Goal: Task Accomplishment & Management: Complete application form

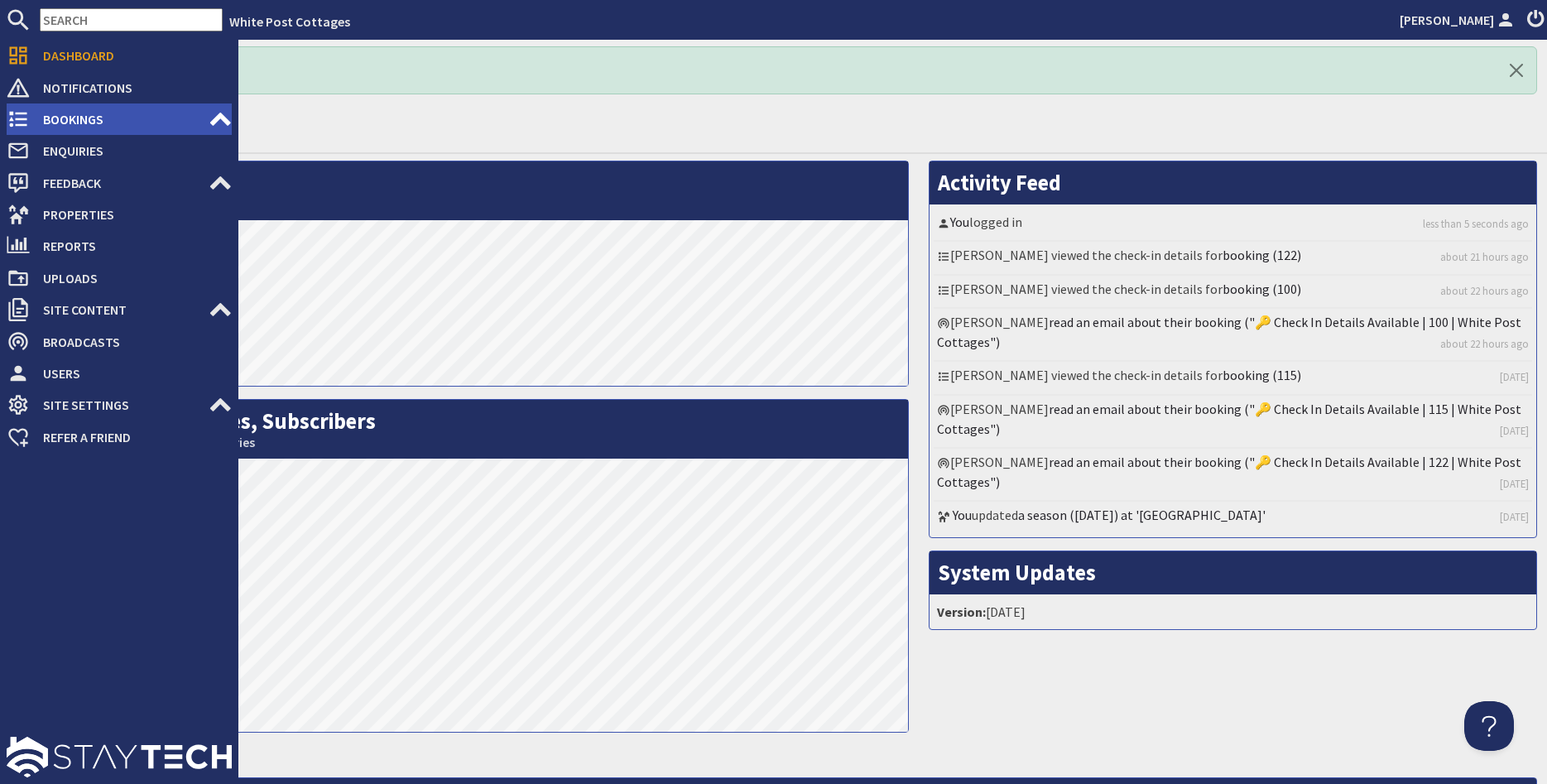
click at [27, 117] on icon at bounding box center [18, 119] width 23 height 23
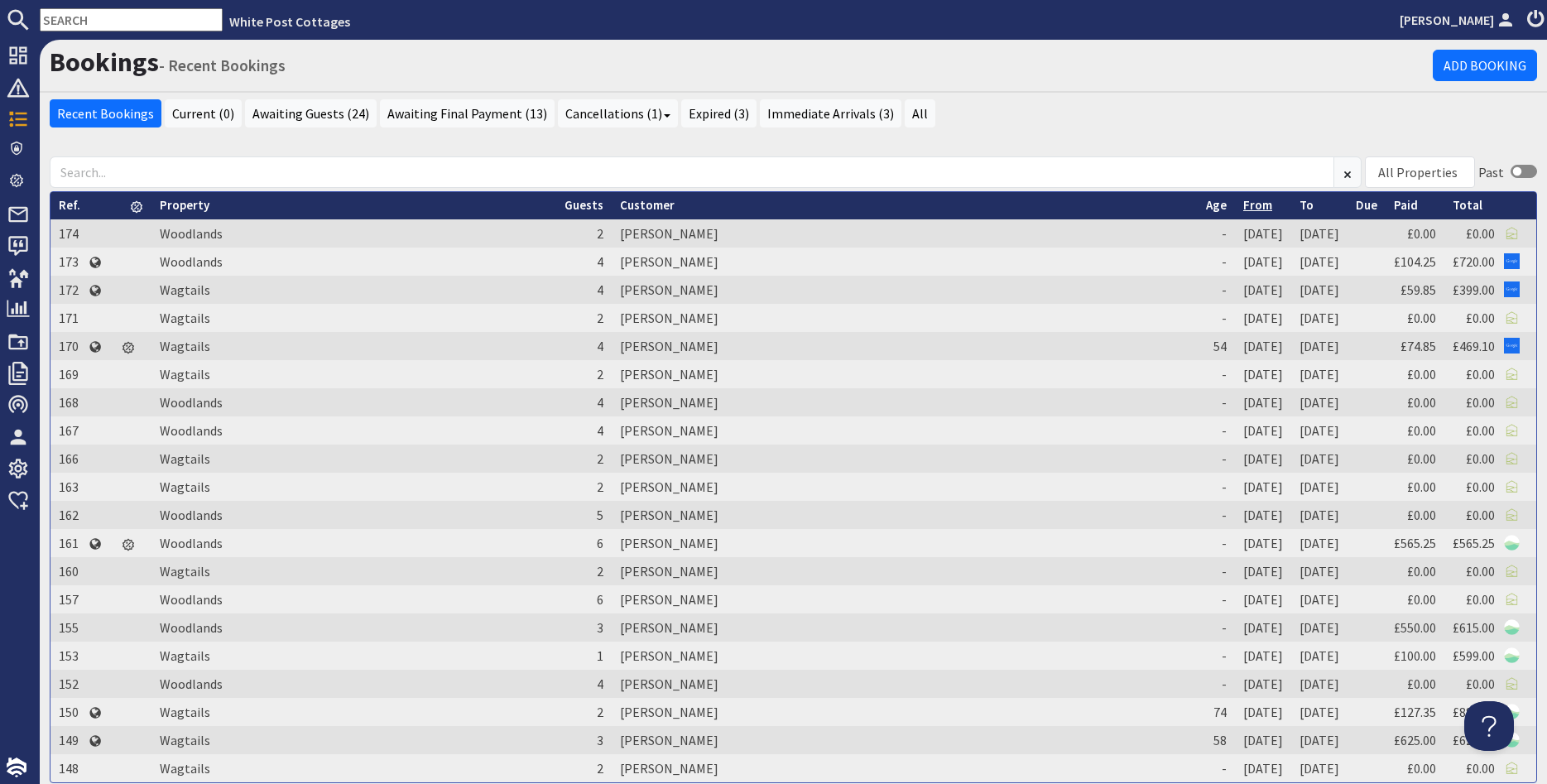
click at [1244, 207] on link "From" at bounding box center [1258, 205] width 29 height 16
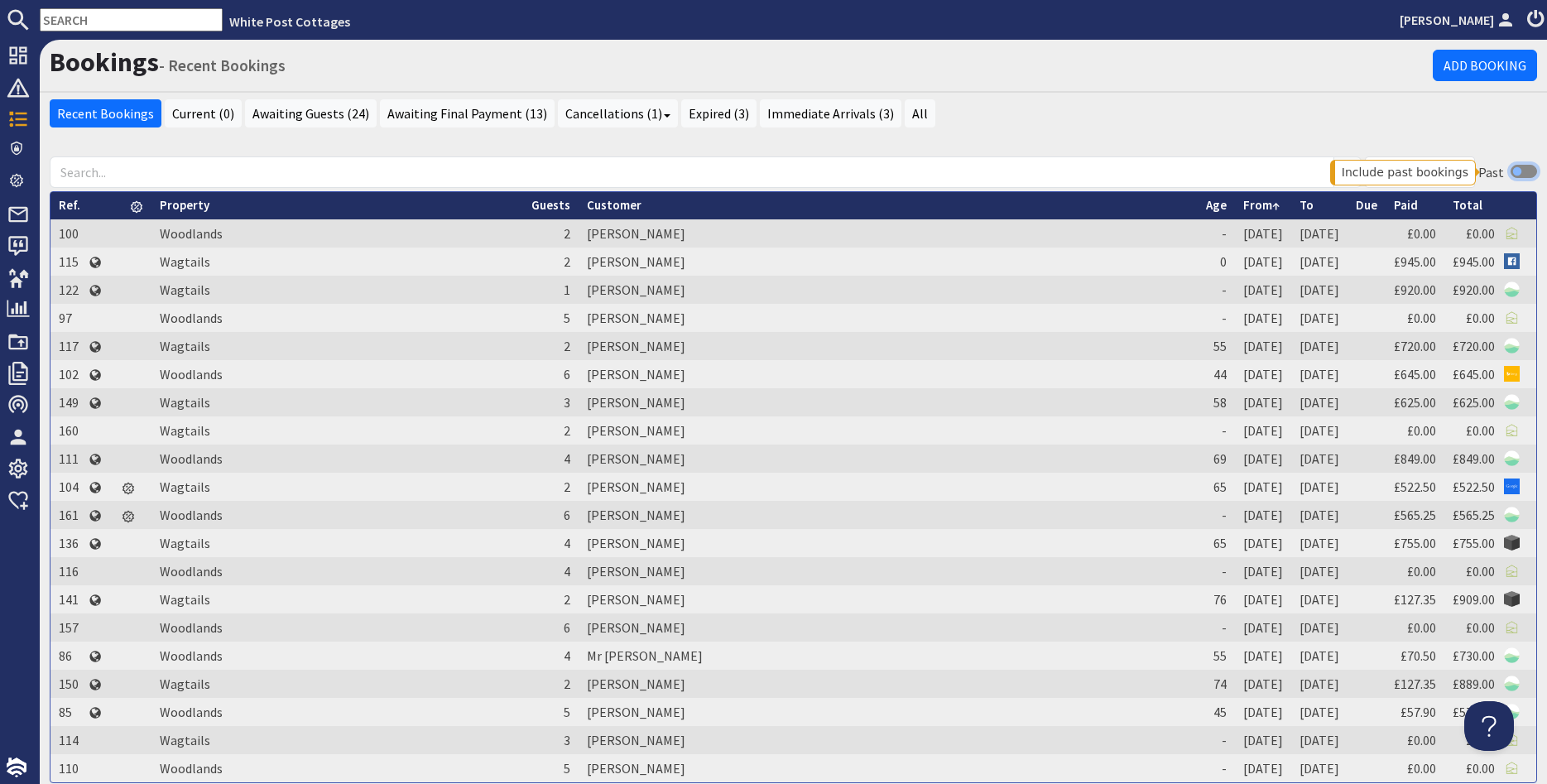
click at [1523, 174] on input "checkbox" at bounding box center [1525, 171] width 27 height 13
checkbox input "true"
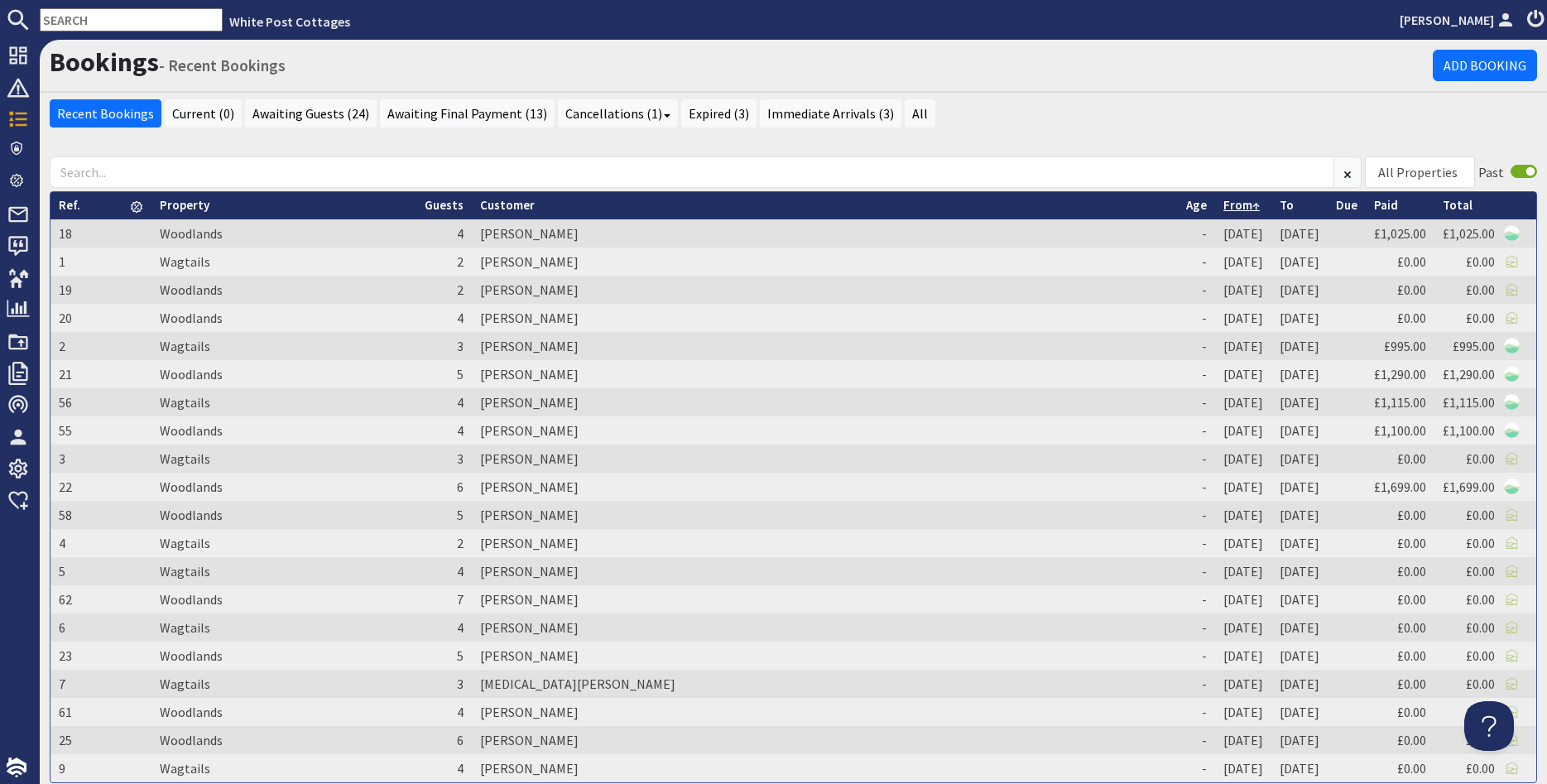
click at [1224, 205] on link "From" at bounding box center [1242, 205] width 37 height 16
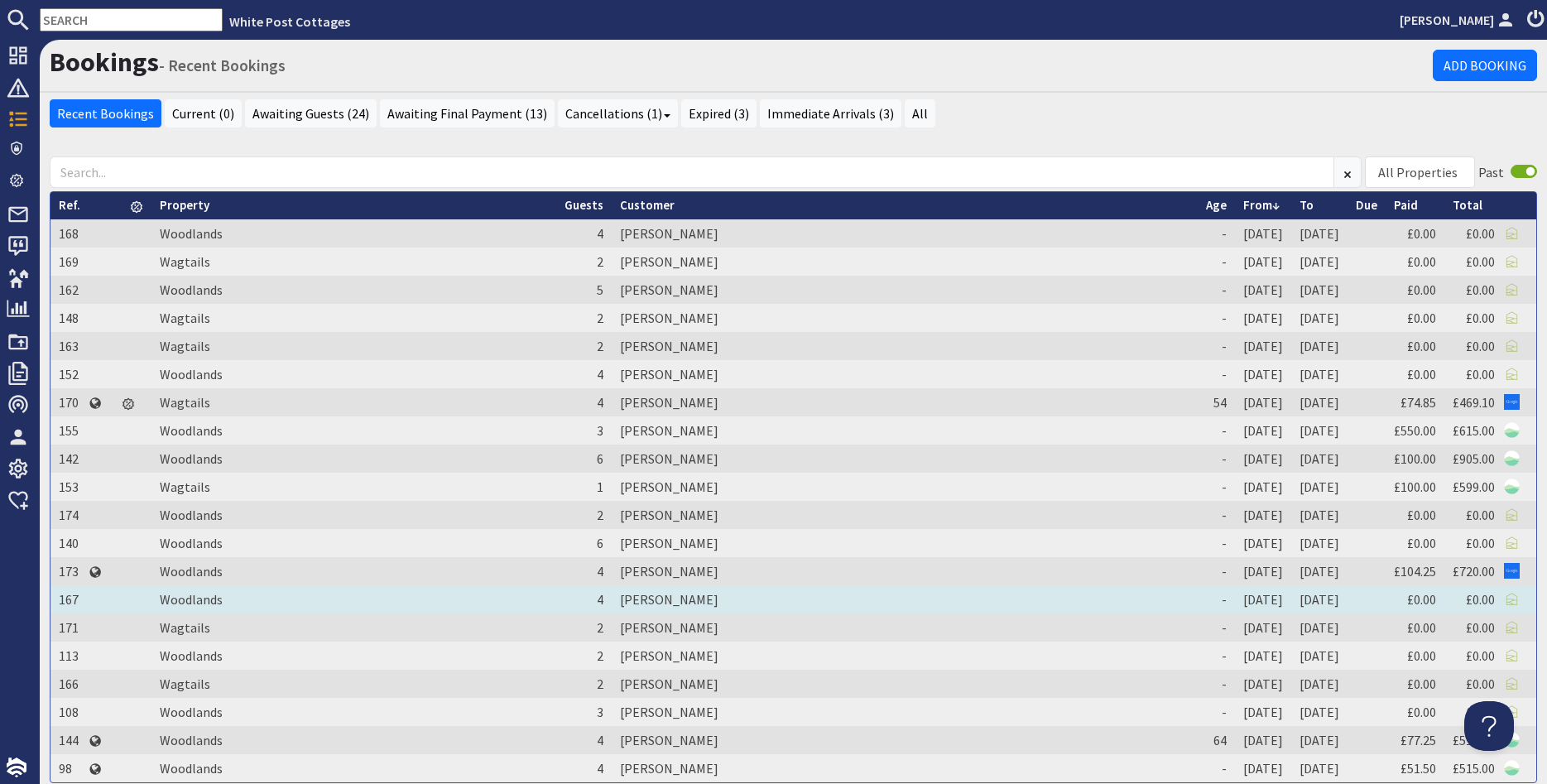
scroll to position [120, 0]
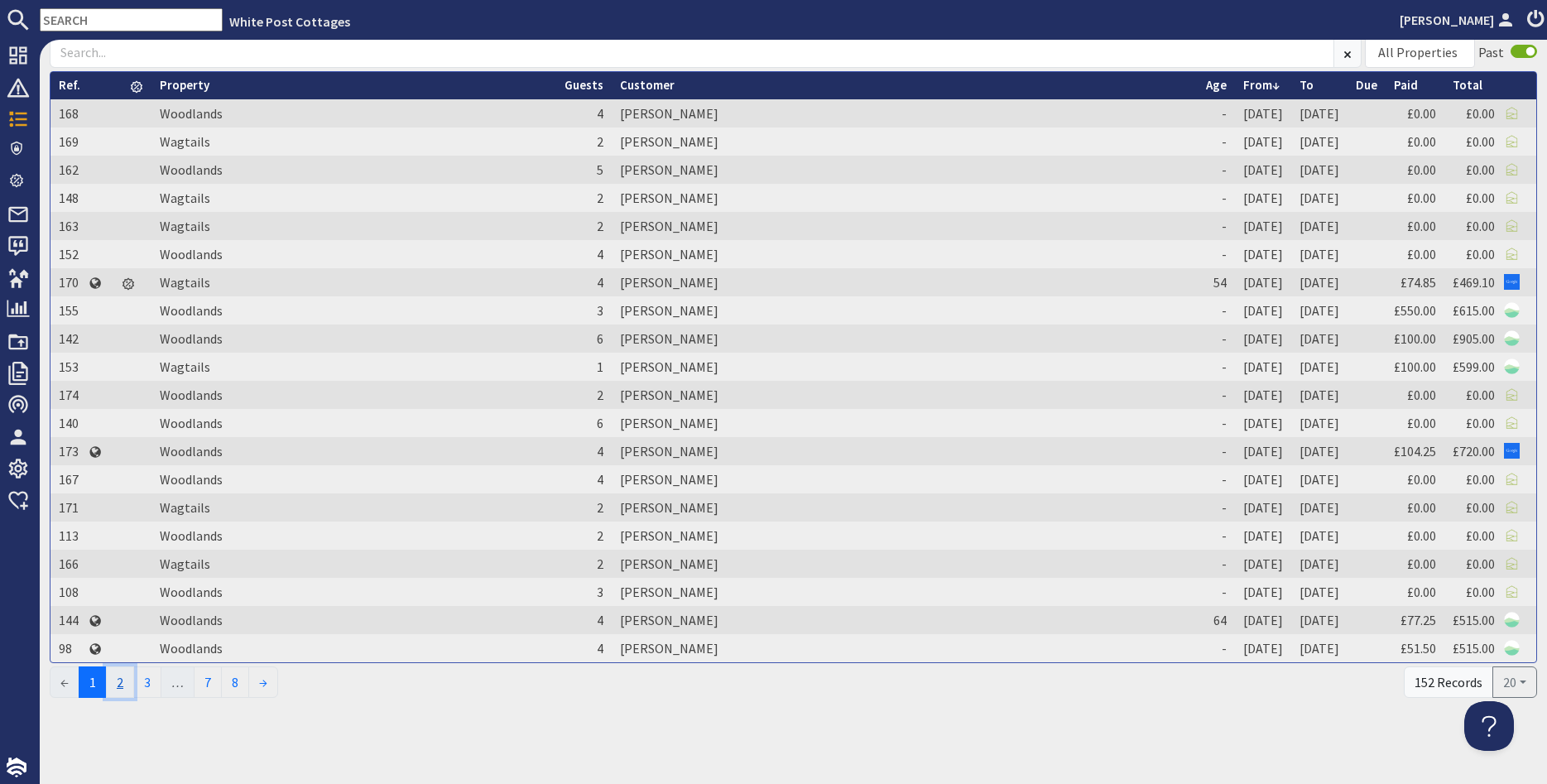
click at [122, 680] on link "2" at bounding box center [120, 682] width 28 height 32
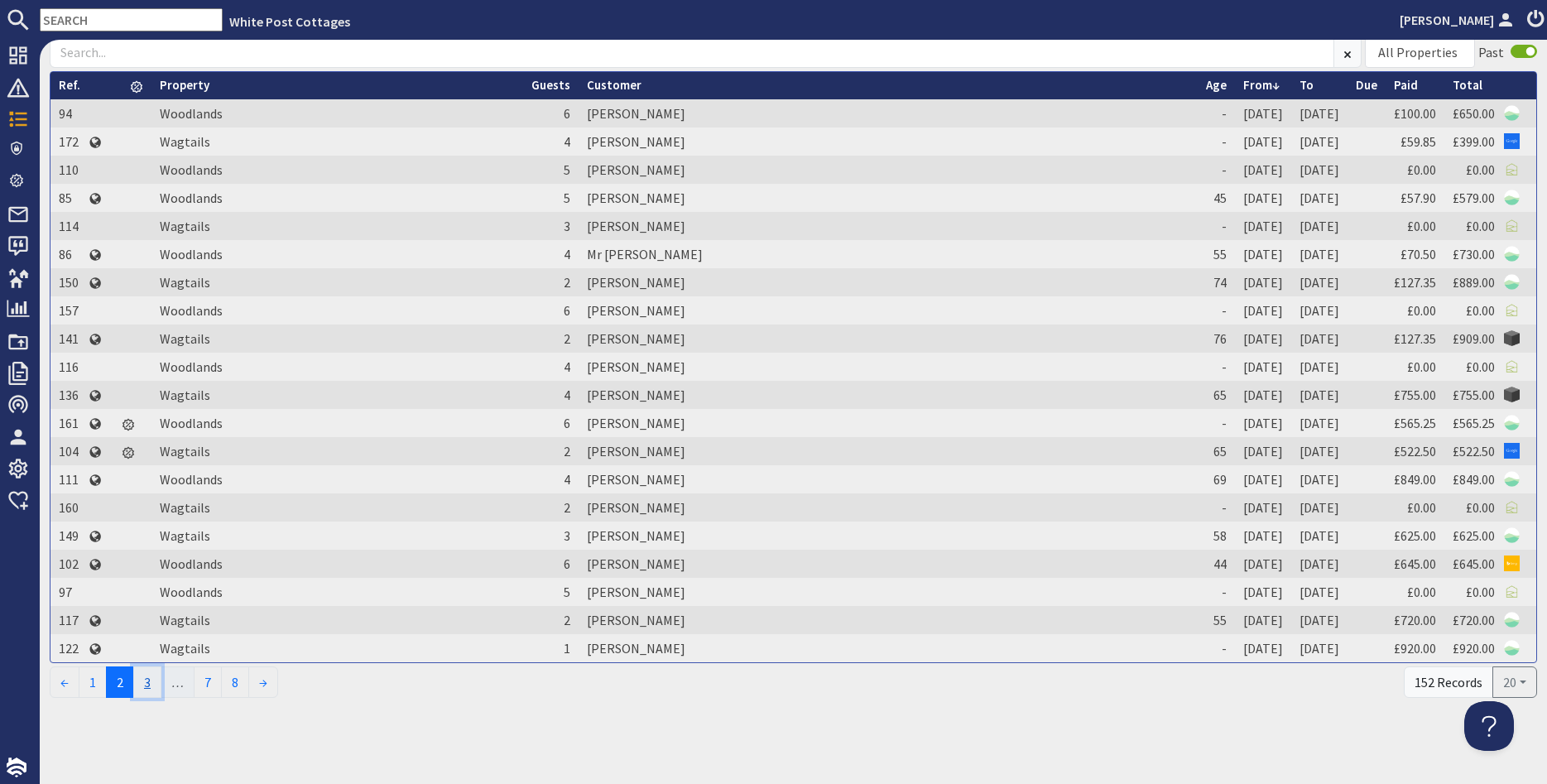
click at [151, 690] on link "3" at bounding box center [147, 682] width 28 height 32
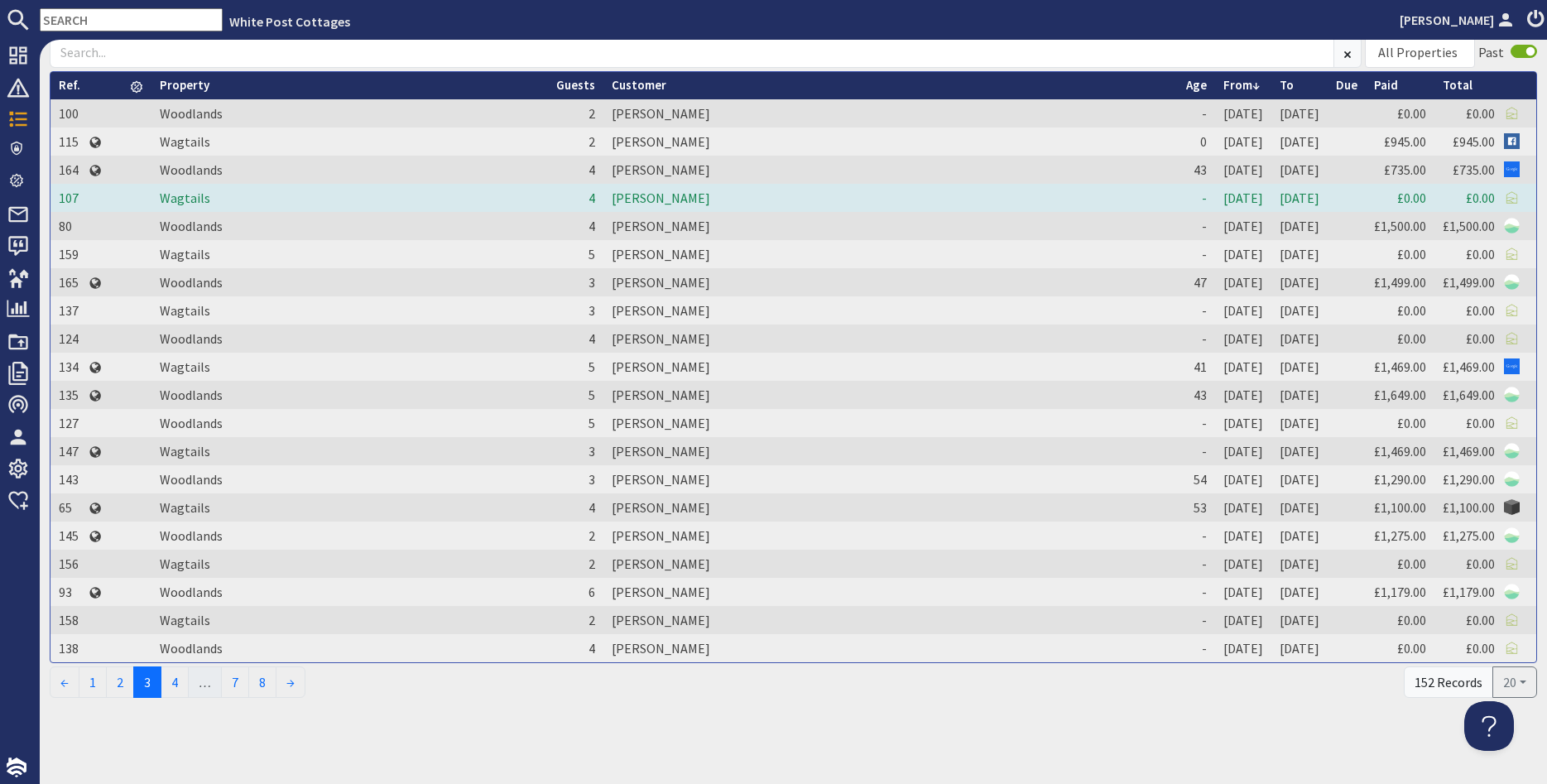
click at [604, 202] on td "[PERSON_NAME]" at bounding box center [891, 198] width 575 height 28
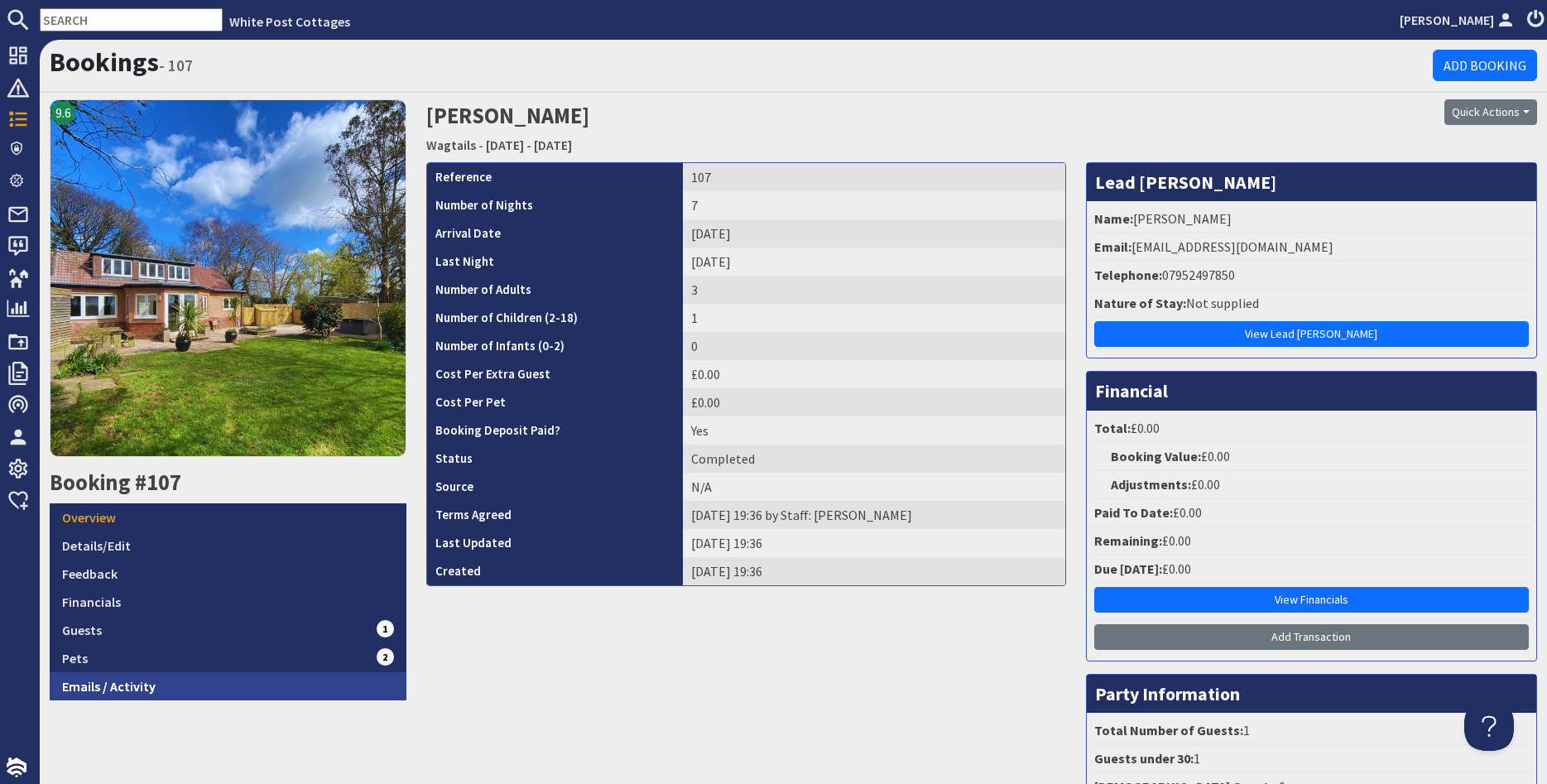
click at [84, 685] on link "Emails / Activity" at bounding box center [228, 686] width 357 height 28
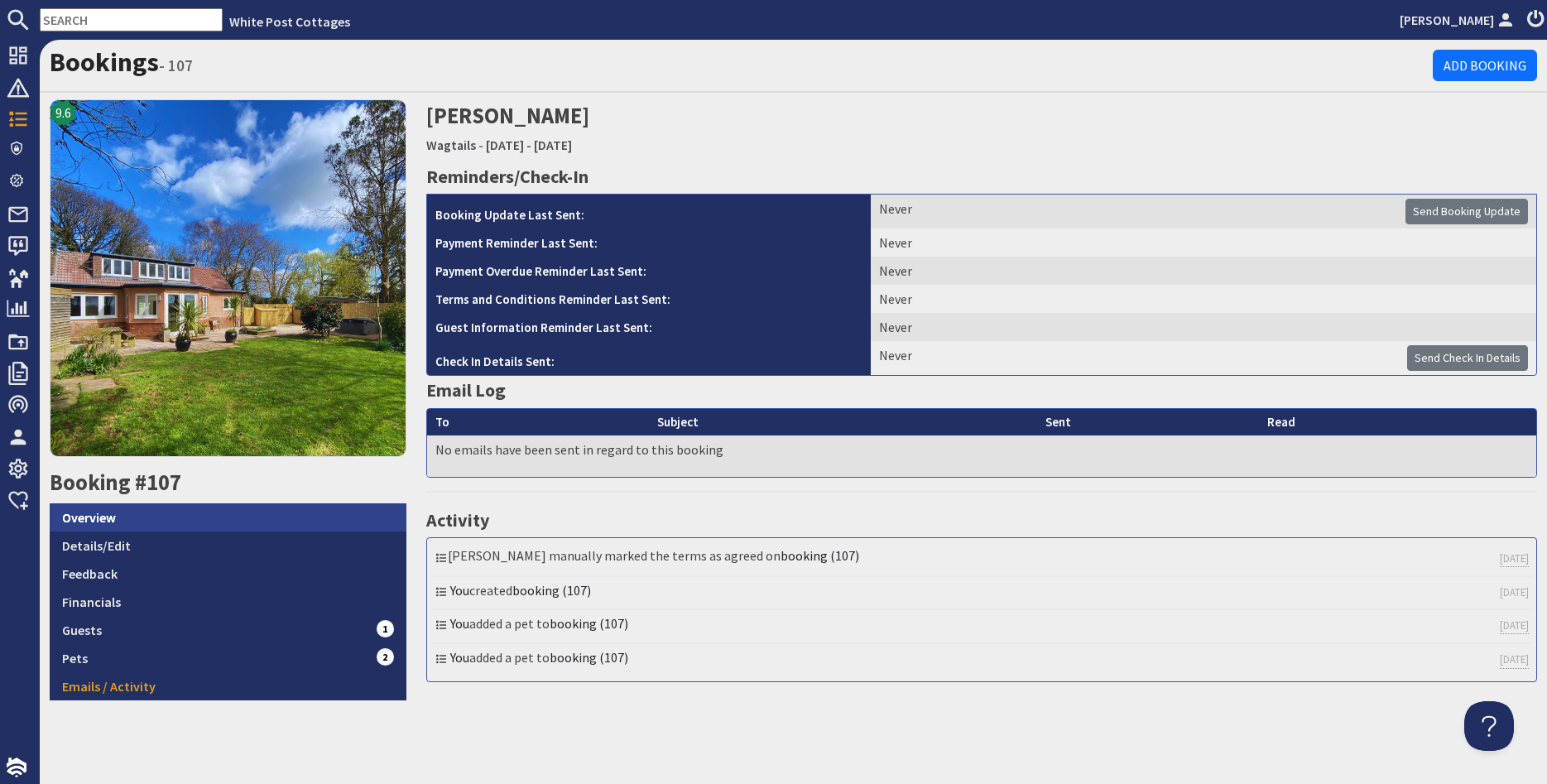
click at [116, 523] on link "Overview" at bounding box center [228, 518] width 357 height 28
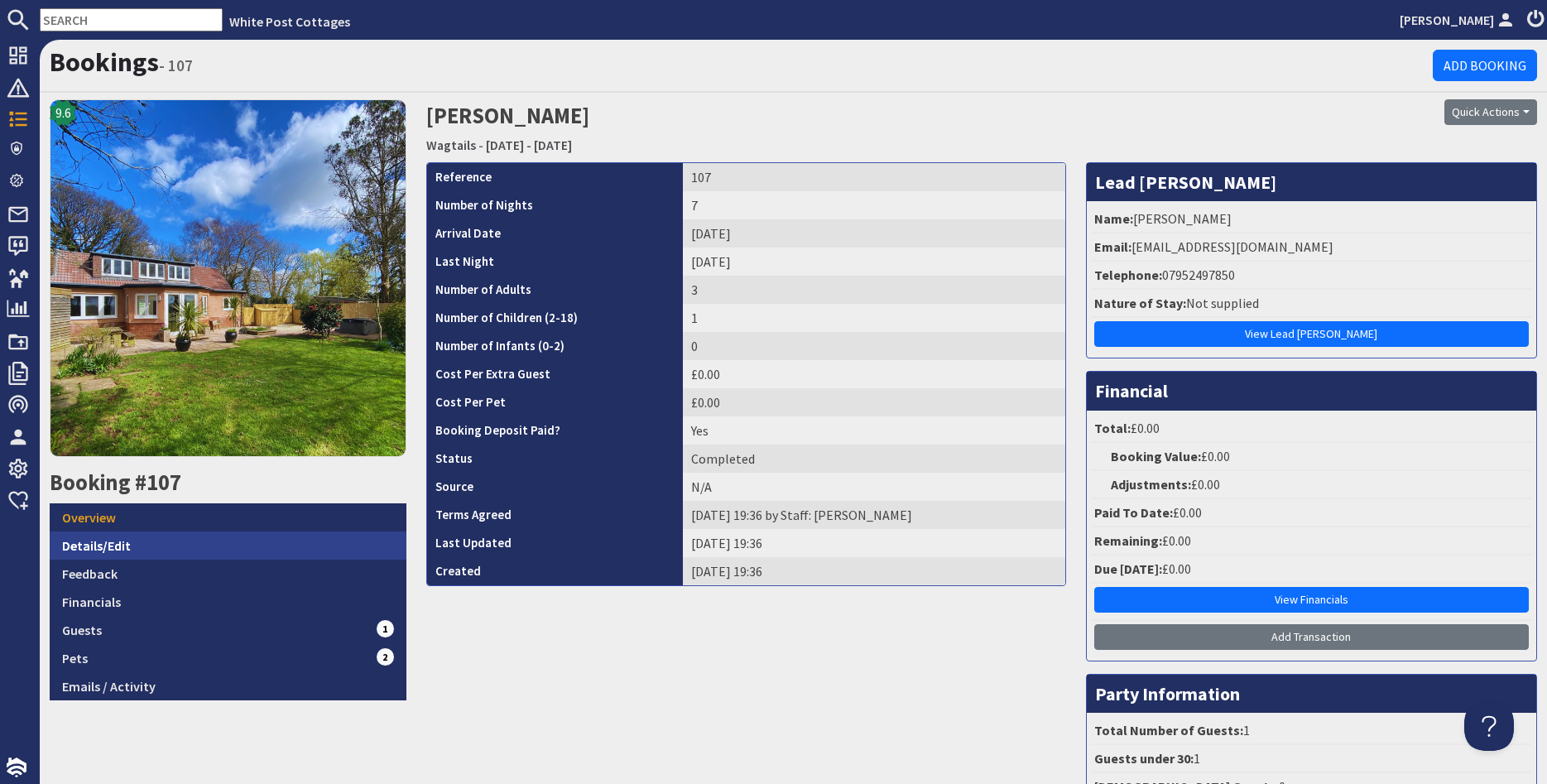
click at [84, 548] on link "Details/Edit" at bounding box center [228, 545] width 357 height 28
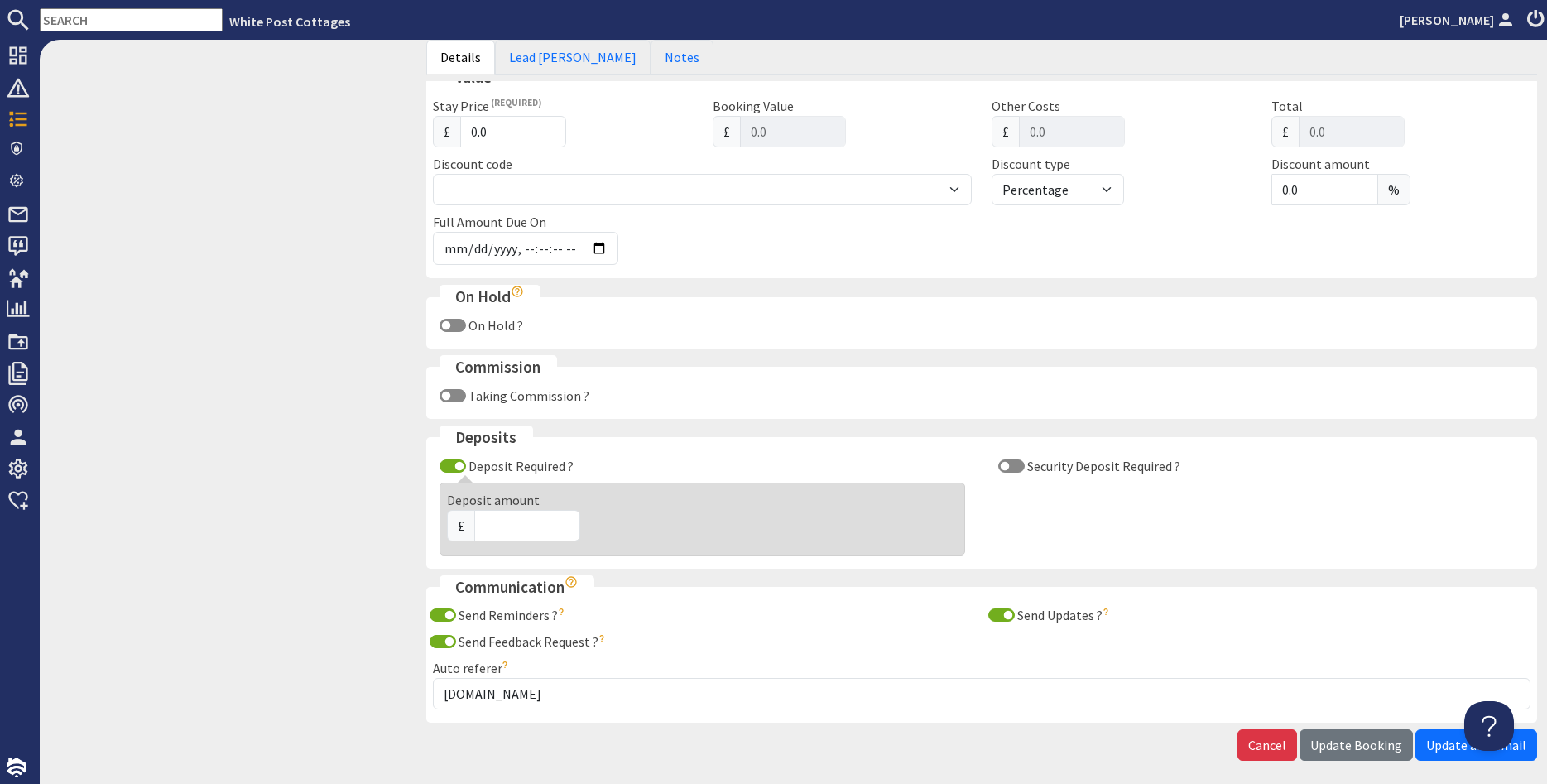
scroll to position [795, 0]
click at [446, 643] on input "Send Feedback Request ?" at bounding box center [443, 638] width 27 height 13
checkbox input "false"
click at [446, 615] on input "Send Reminders ?" at bounding box center [443, 612] width 27 height 13
checkbox input "false"
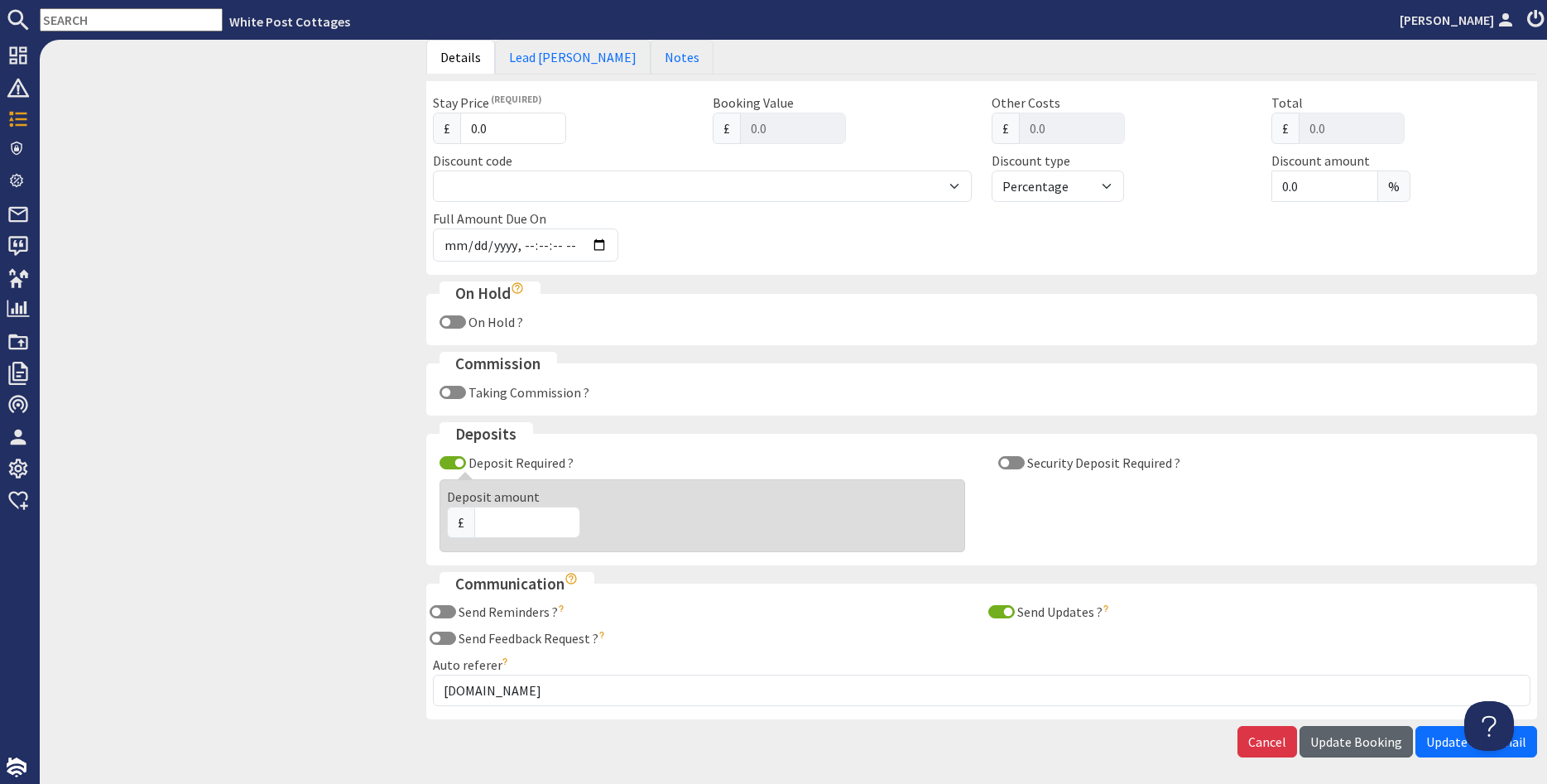
click at [1345, 741] on span "Update Booking" at bounding box center [1356, 742] width 92 height 17
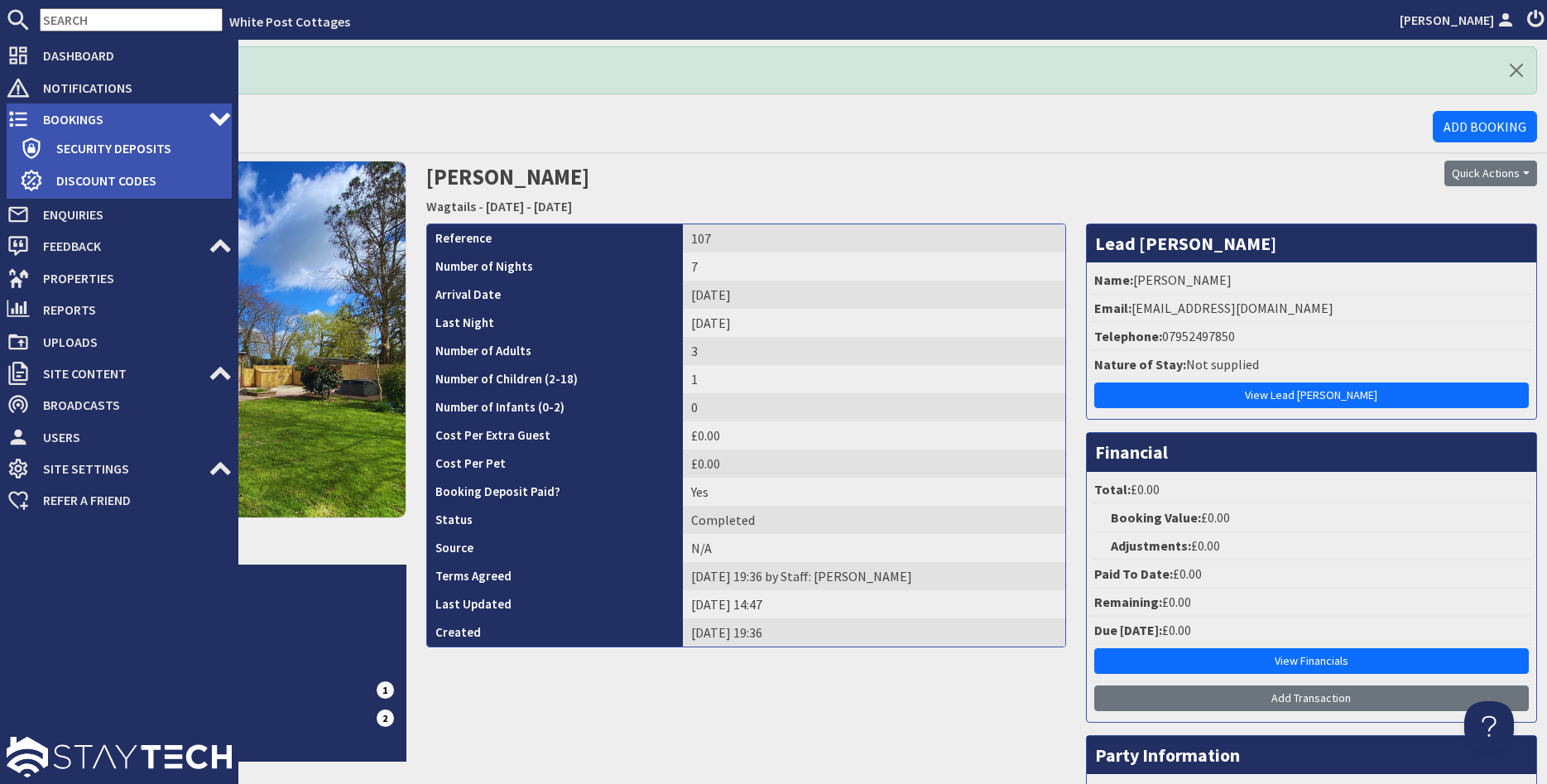
click at [47, 121] on span "Bookings" at bounding box center [119, 119] width 179 height 27
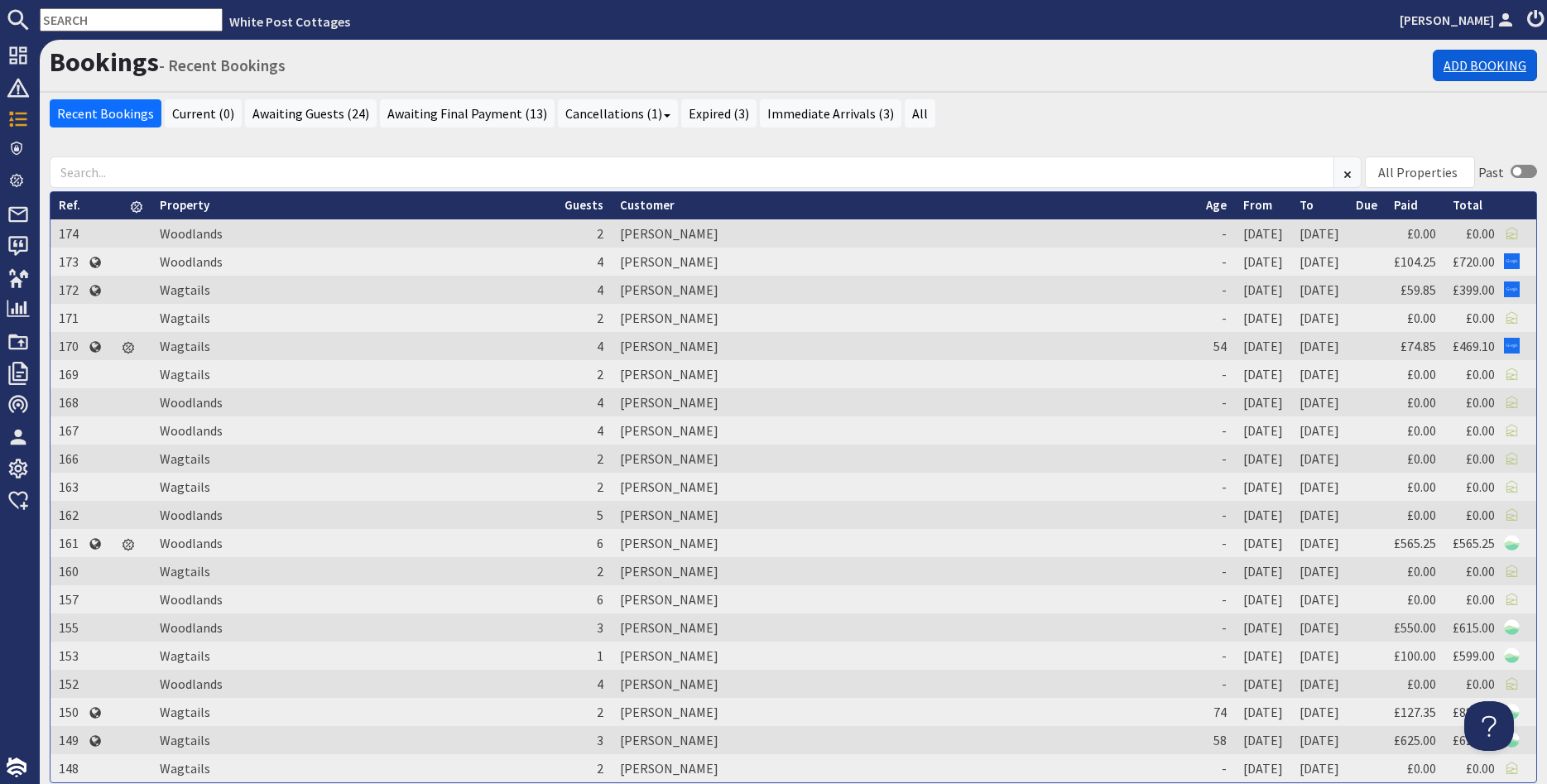
click at [1471, 71] on link "Add Booking" at bounding box center [1485, 66] width 104 height 32
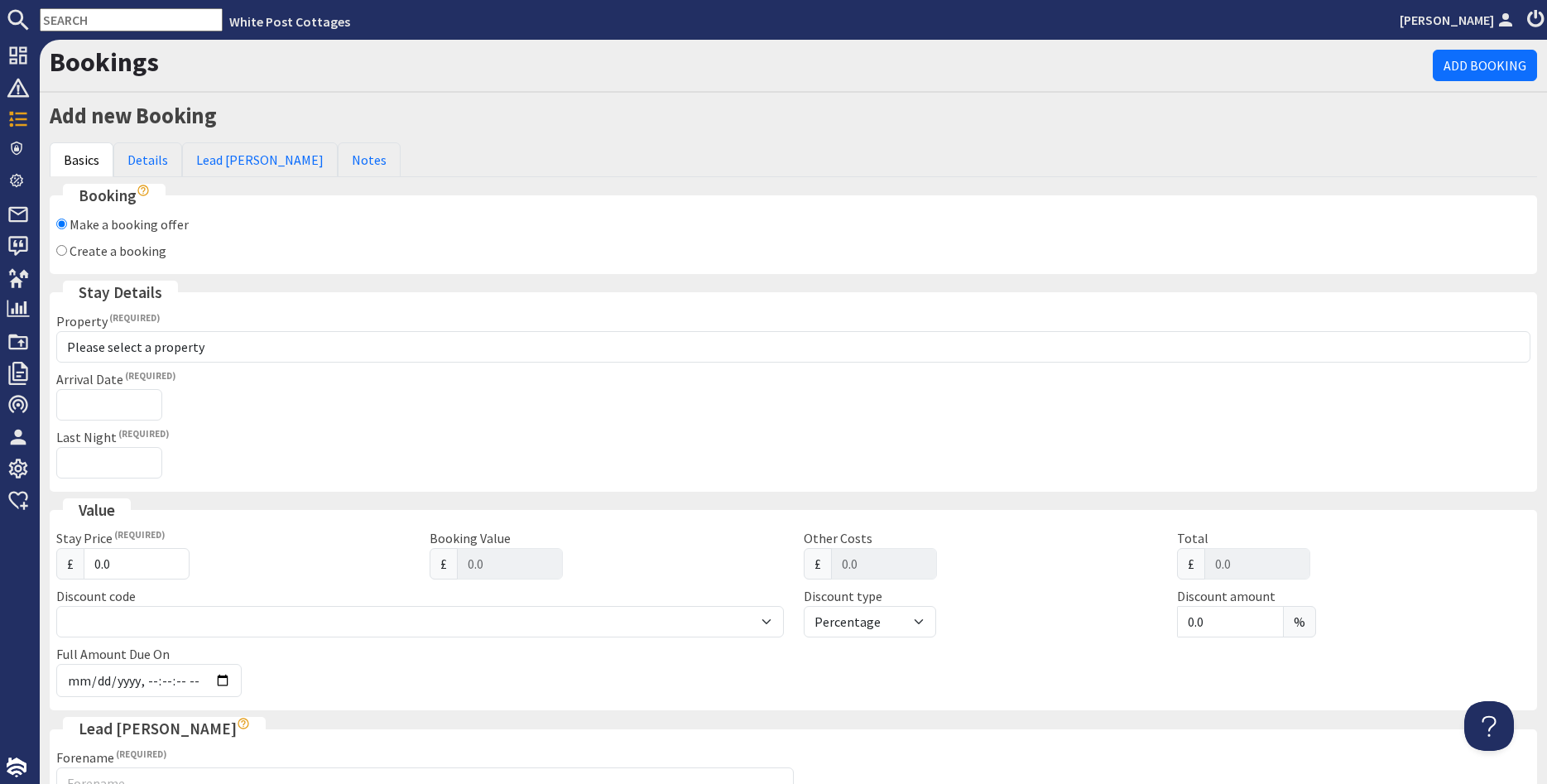
click at [57, 247] on input "Create a booking" at bounding box center [62, 250] width 11 height 11
radio input "true"
checkbox input "false"
click at [109, 404] on input "Arrival Date" at bounding box center [109, 404] width 106 height 32
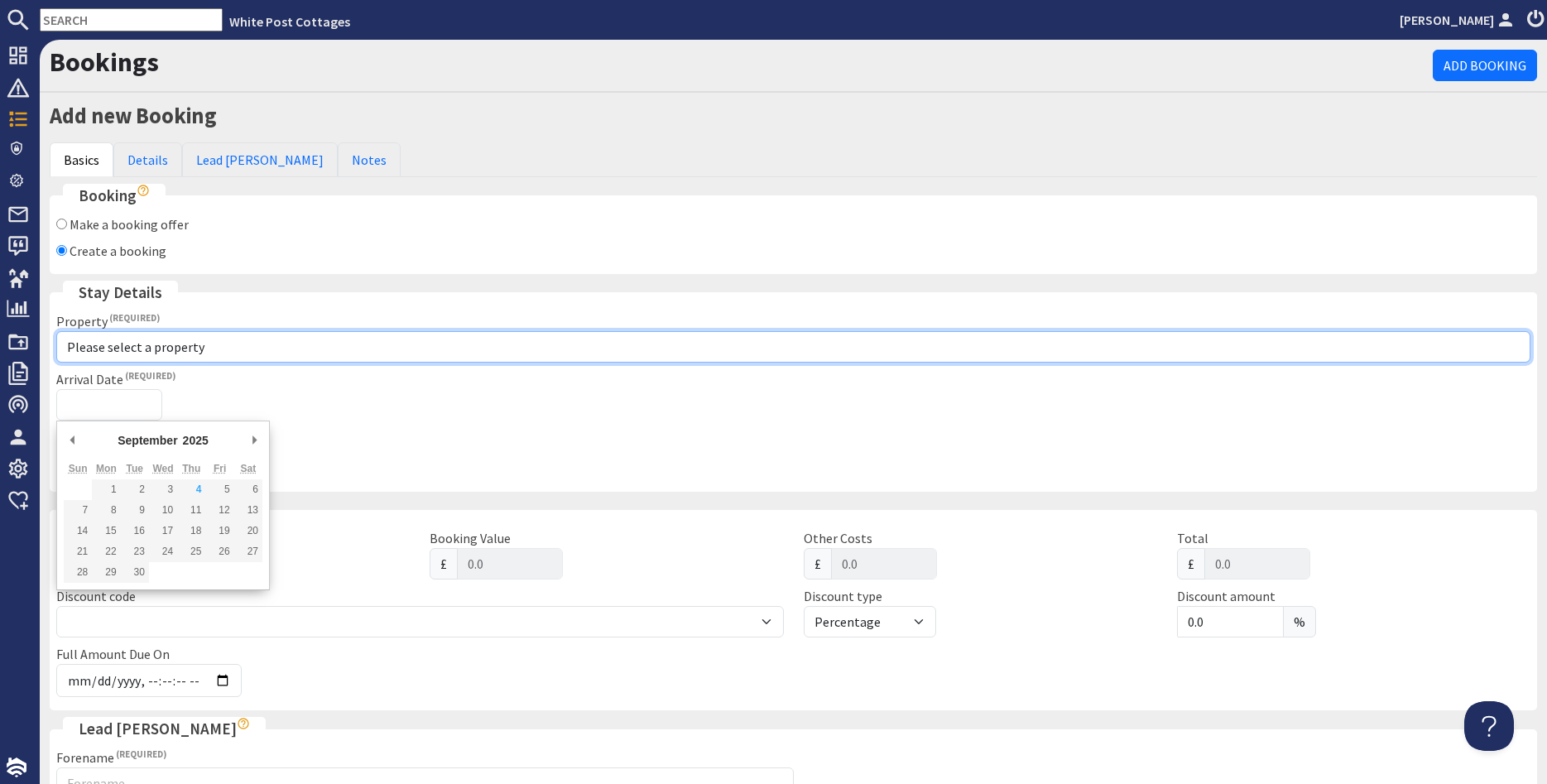
click at [57, 331] on select "Please select a property Wagtails Woodlands" at bounding box center [793, 347] width 1475 height 32
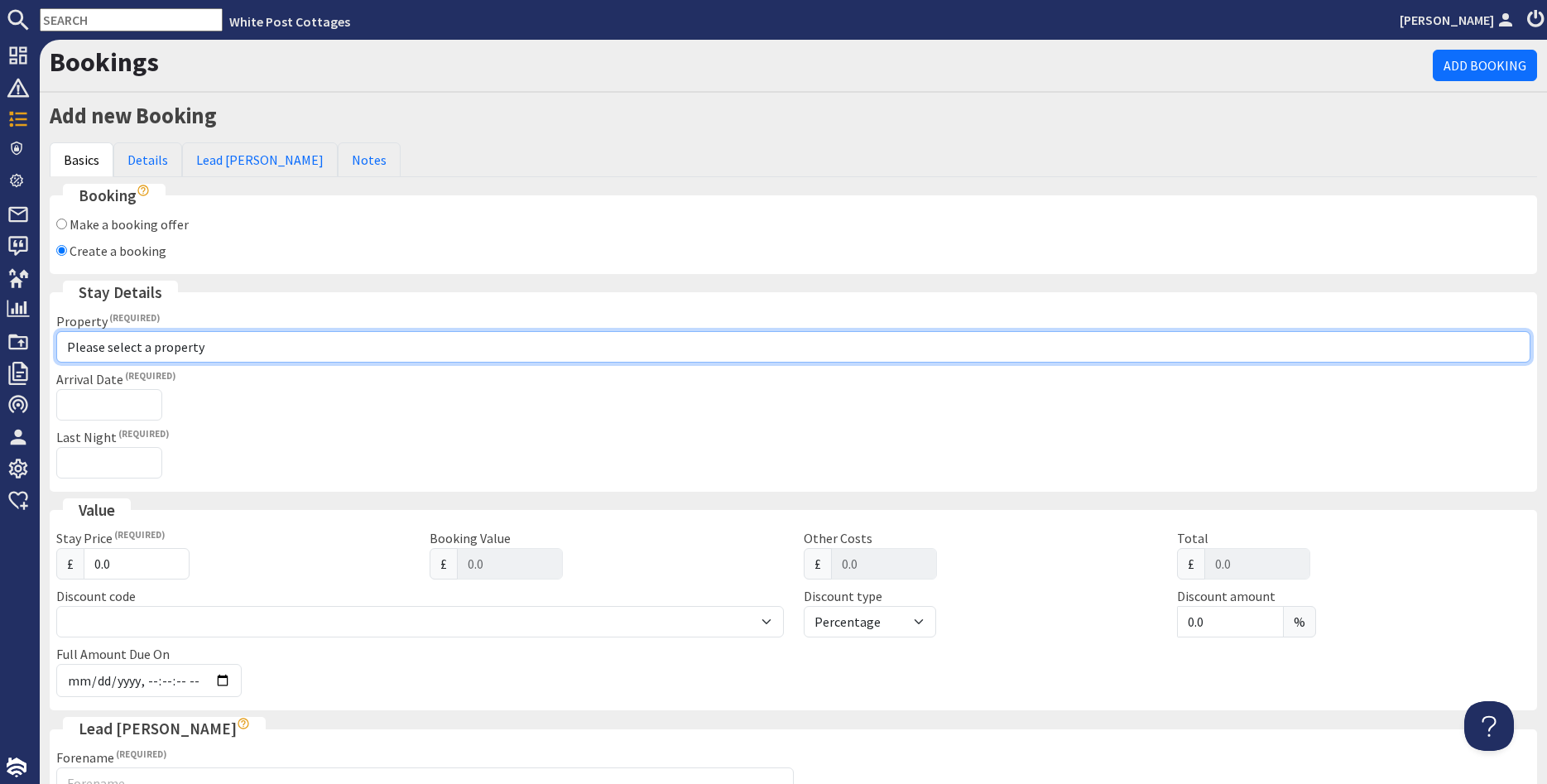
select select "1113"
click option "Woodlands" at bounding box center [0, 0] width 0 height 0
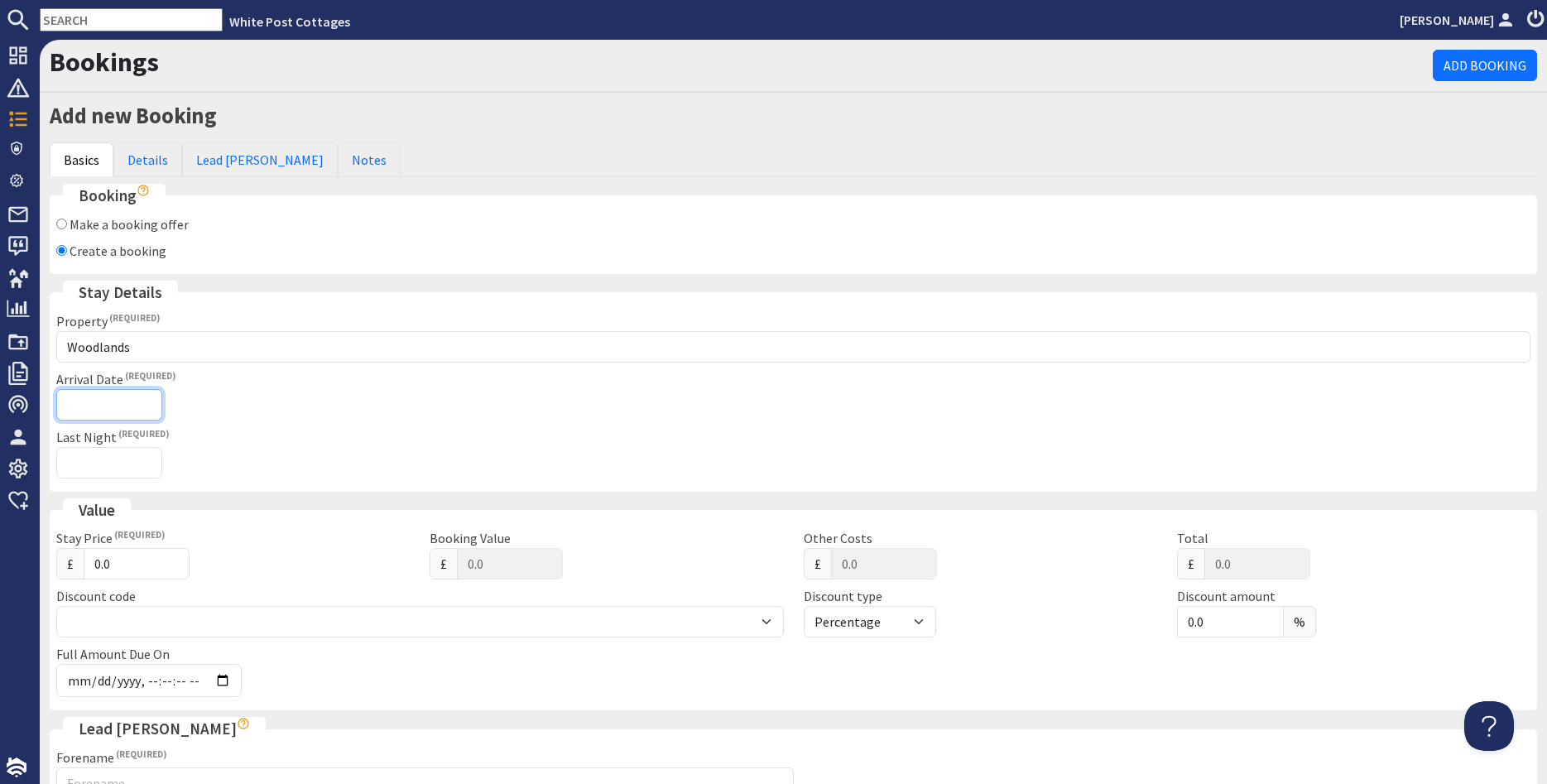
click at [95, 408] on input "Arrival Date" at bounding box center [109, 404] width 106 height 32
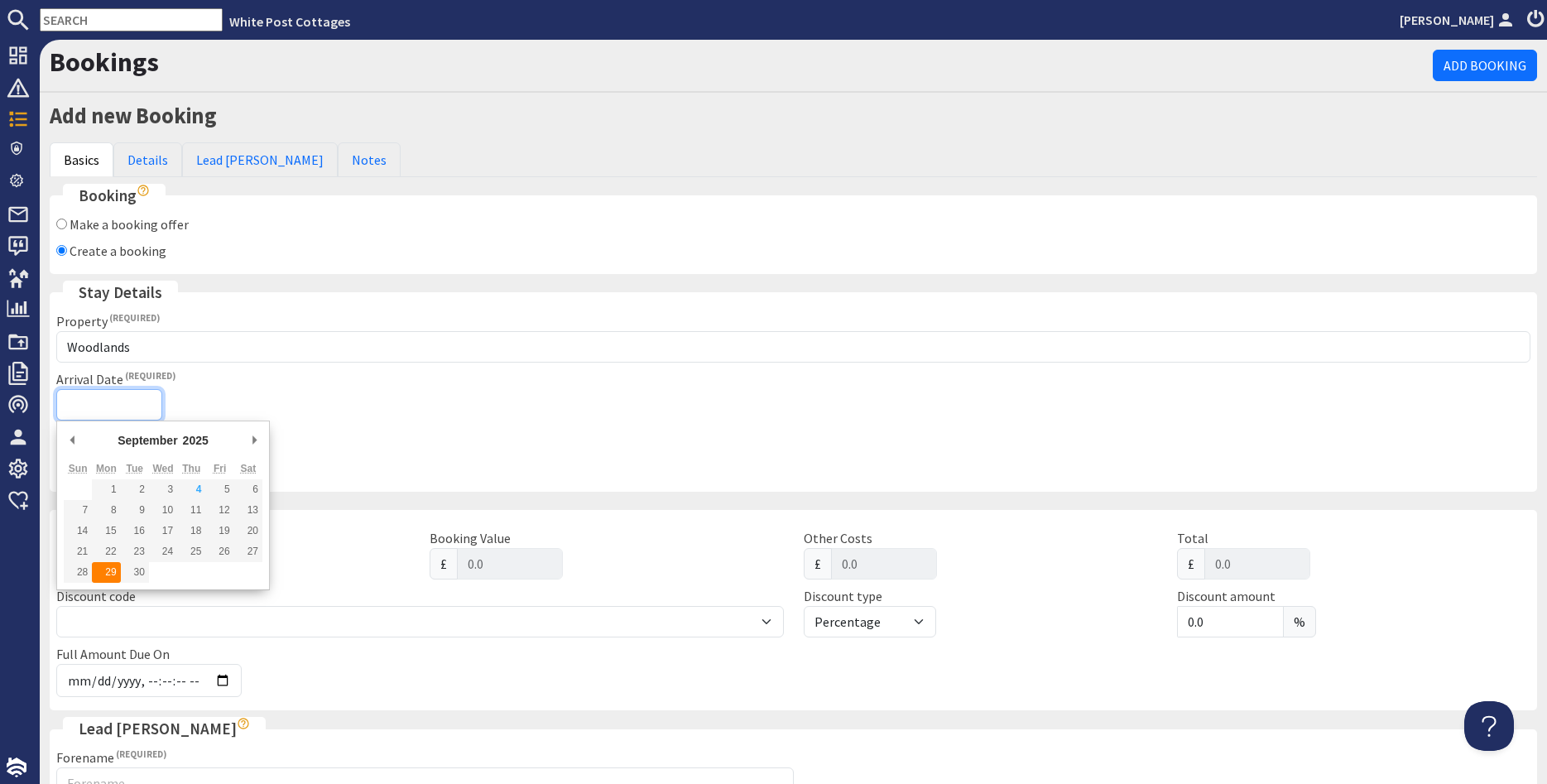
type input "[DATE]"
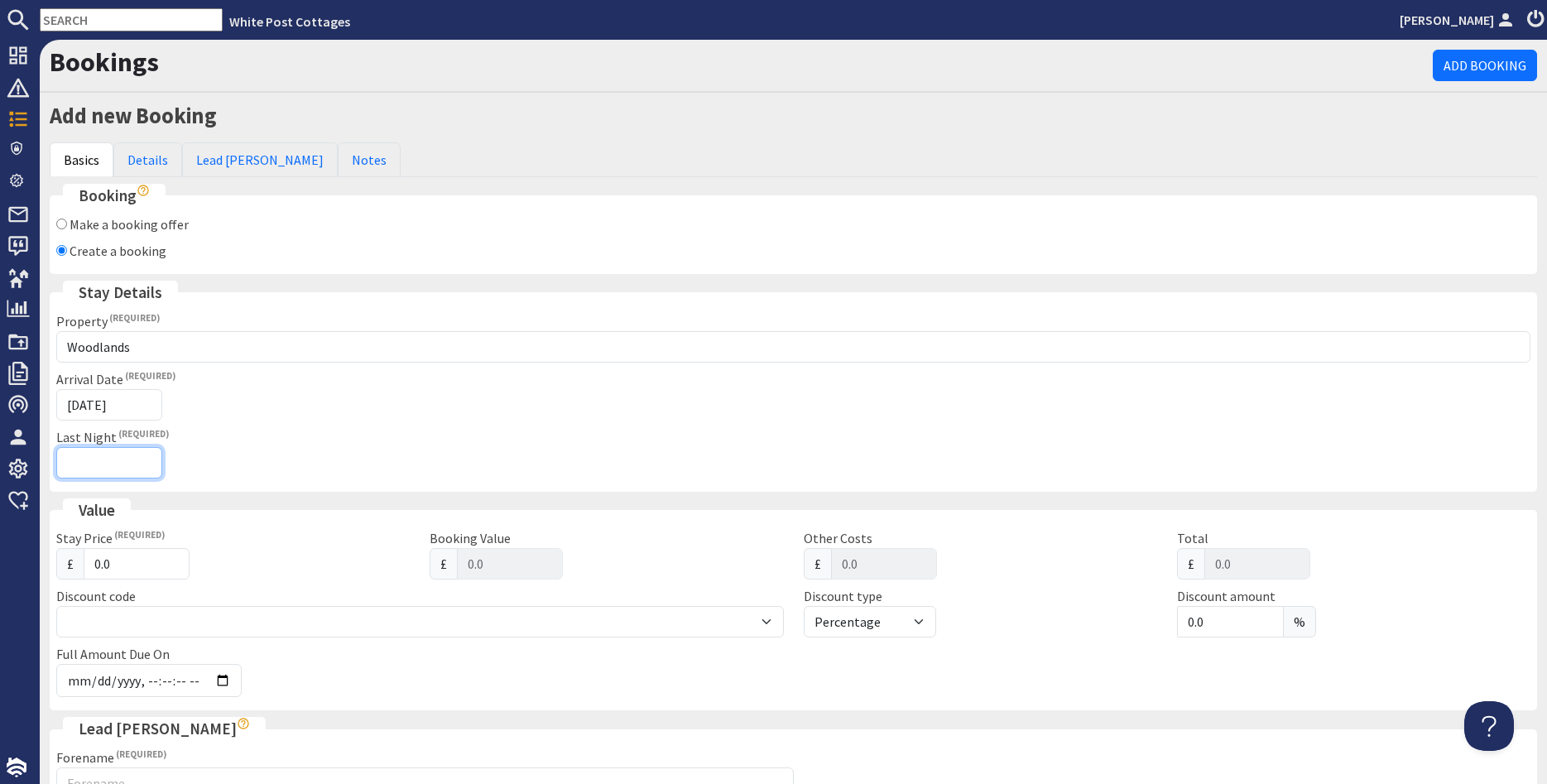
click at [102, 462] on input "Last Night" at bounding box center [109, 463] width 106 height 32
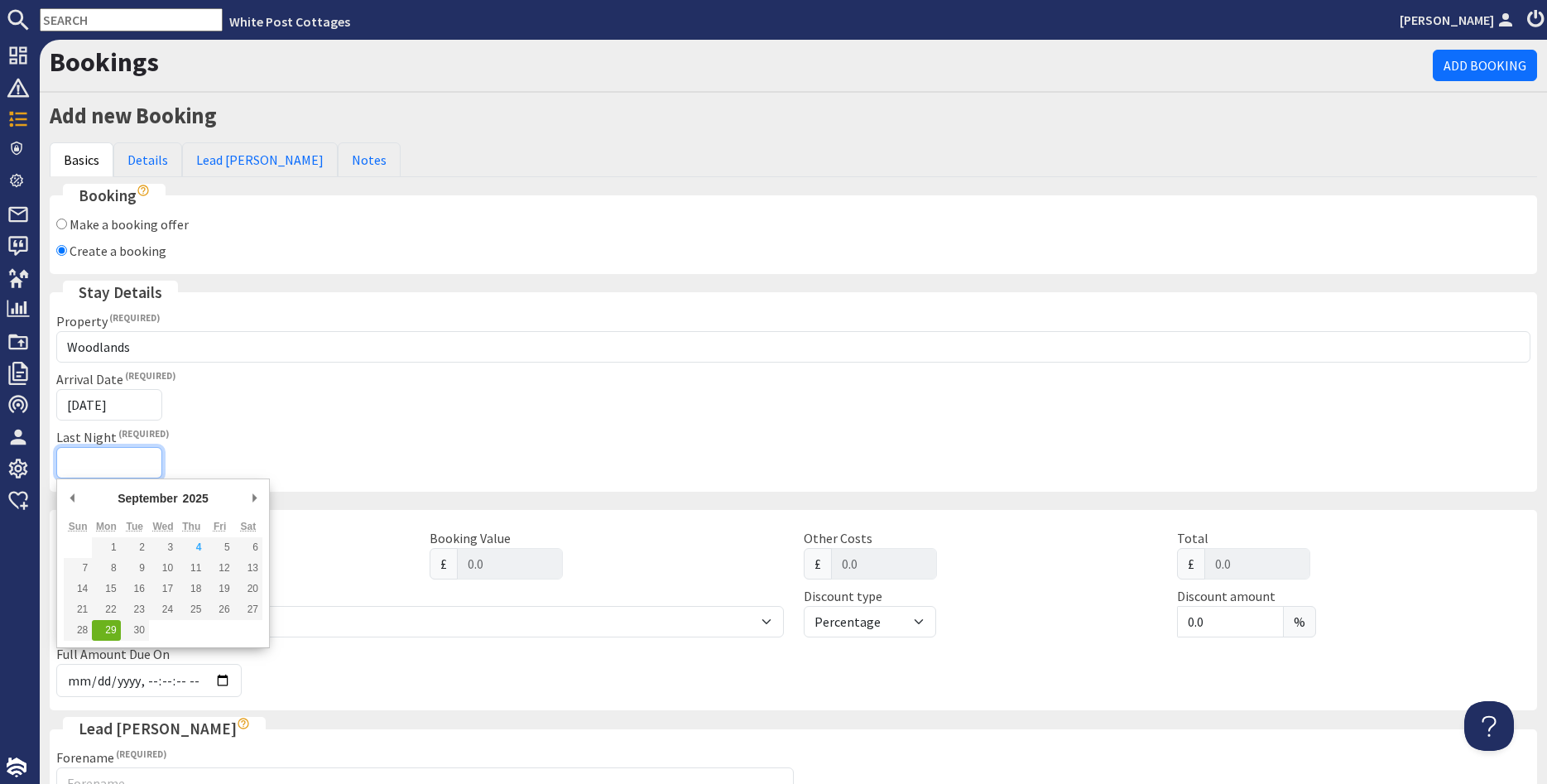
type input "[DATE]T23:59:59"
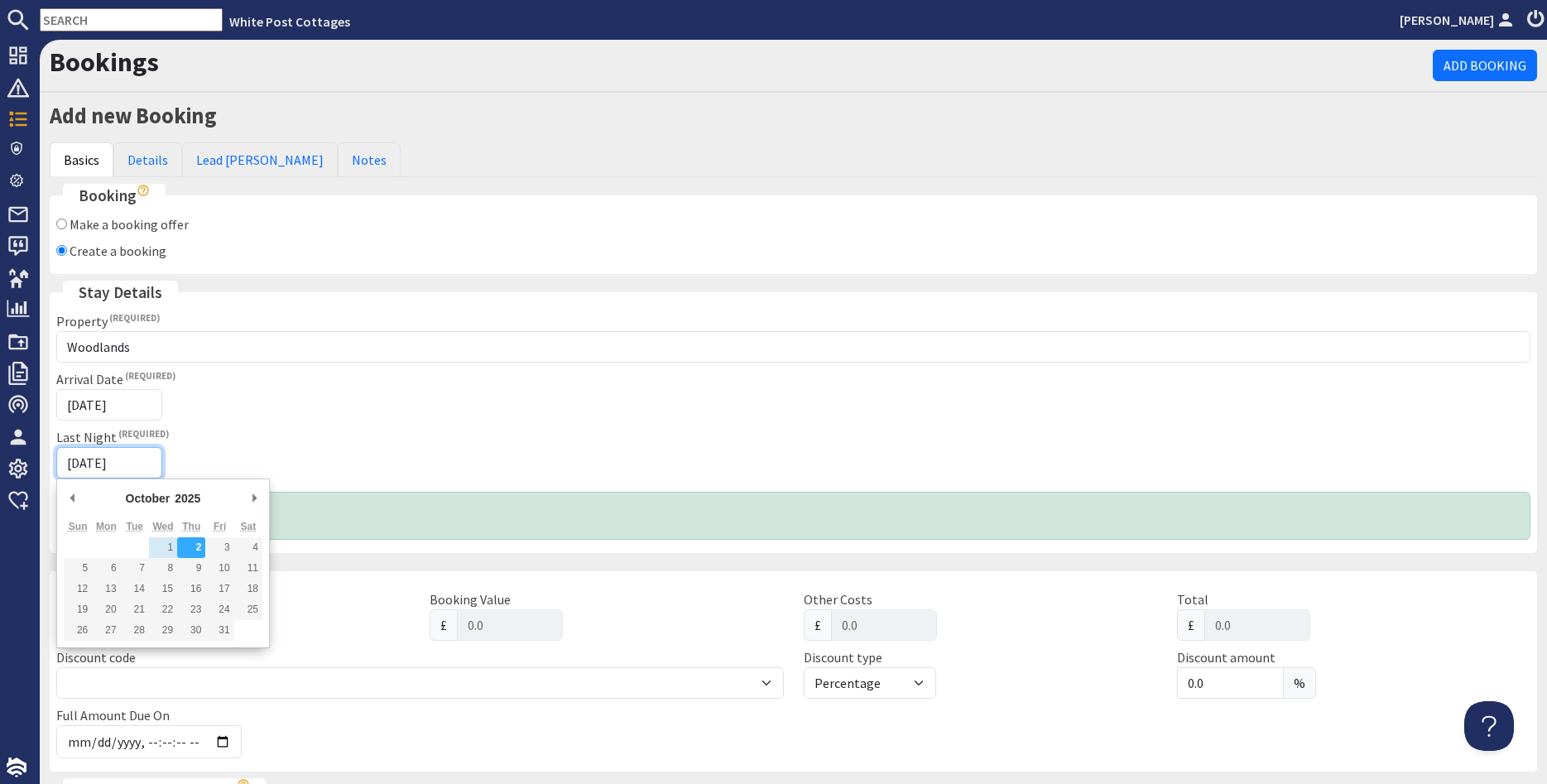
click at [123, 459] on input "[DATE]" at bounding box center [109, 463] width 106 height 32
type input "[DATE]"
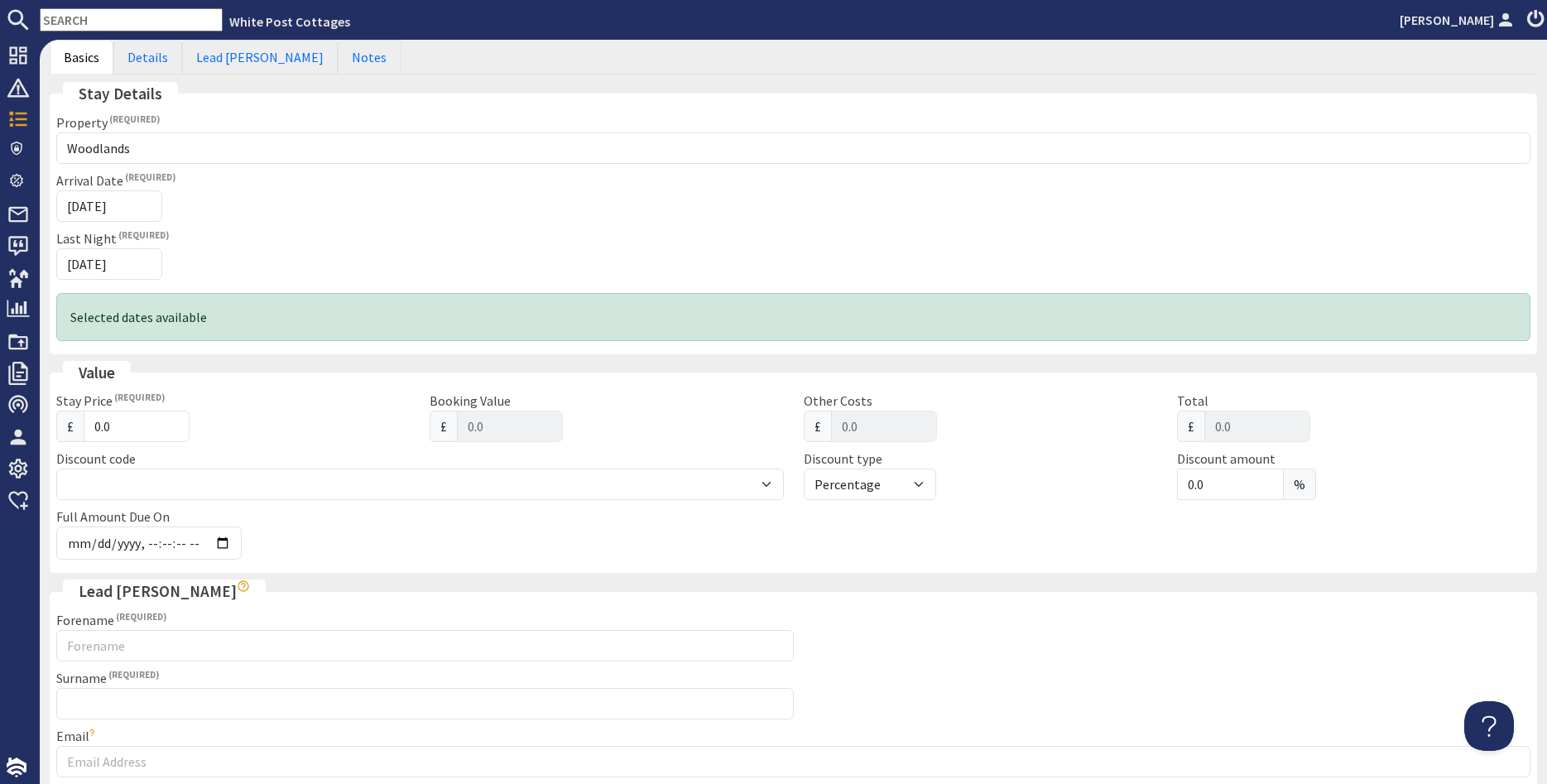
scroll to position [298, 0]
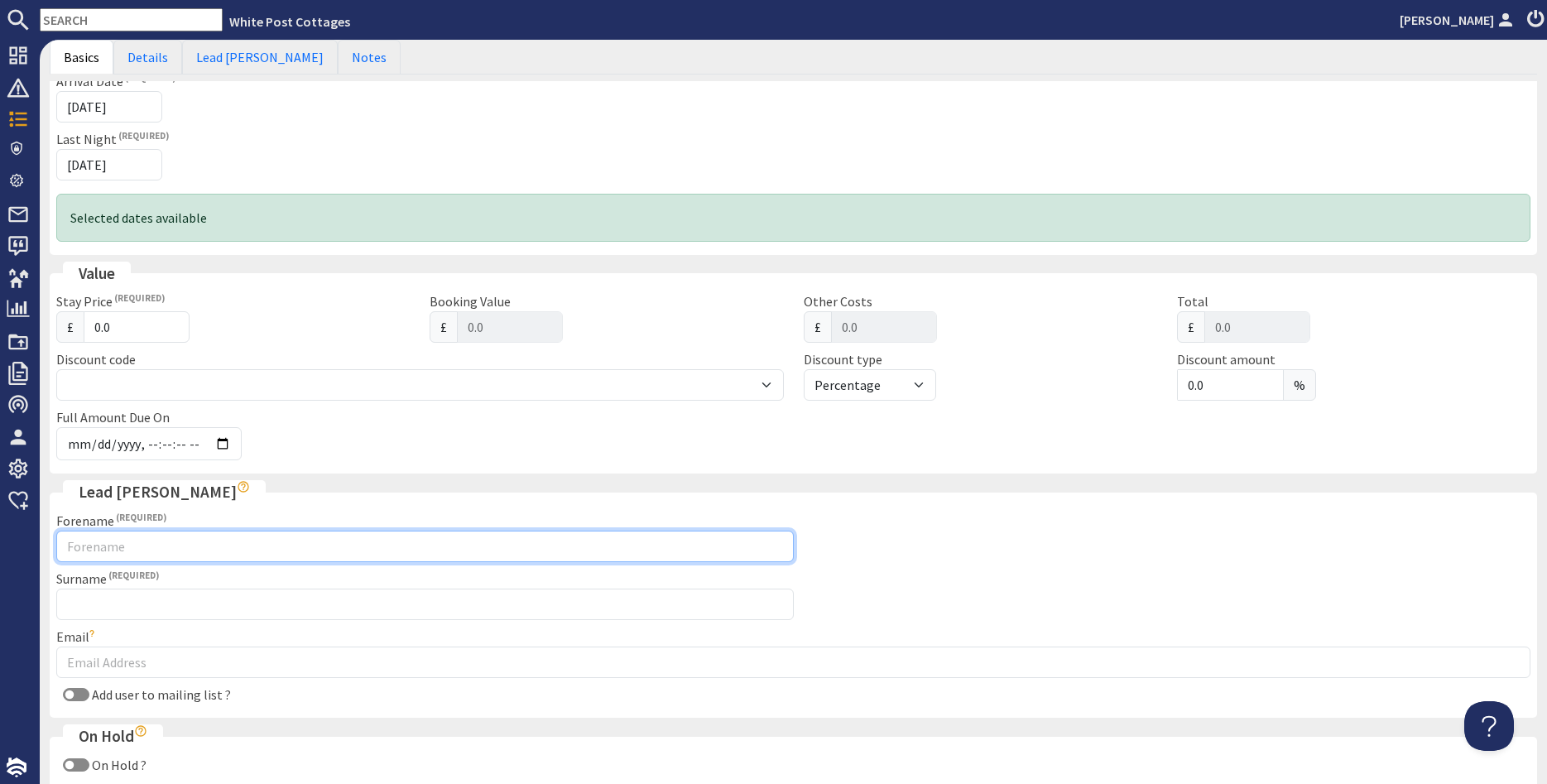
click at [107, 543] on input "Forename" at bounding box center [425, 546] width 738 height 32
type input "[PERSON_NAME]"
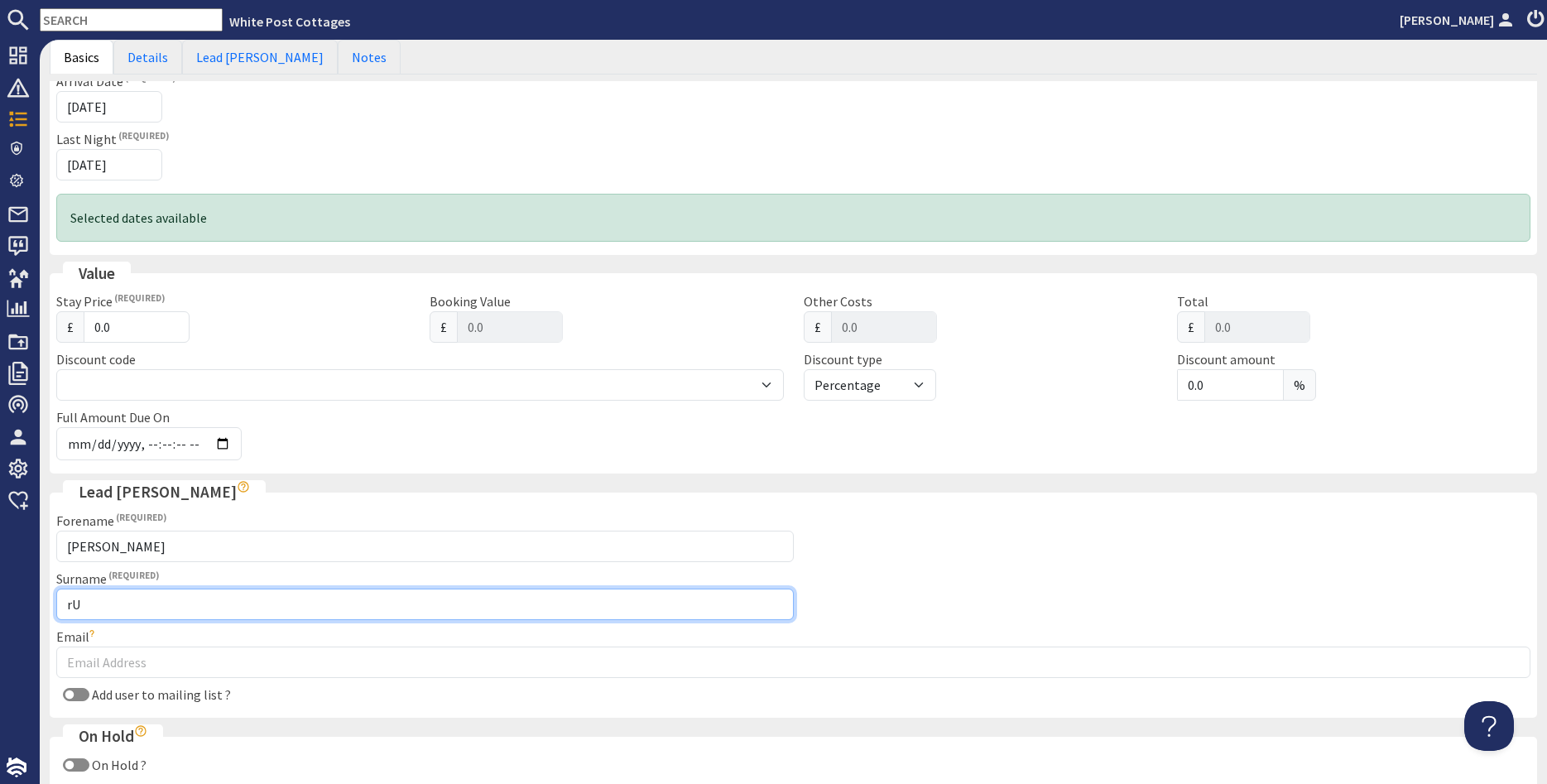
type input "r"
type input "[PERSON_NAME]"
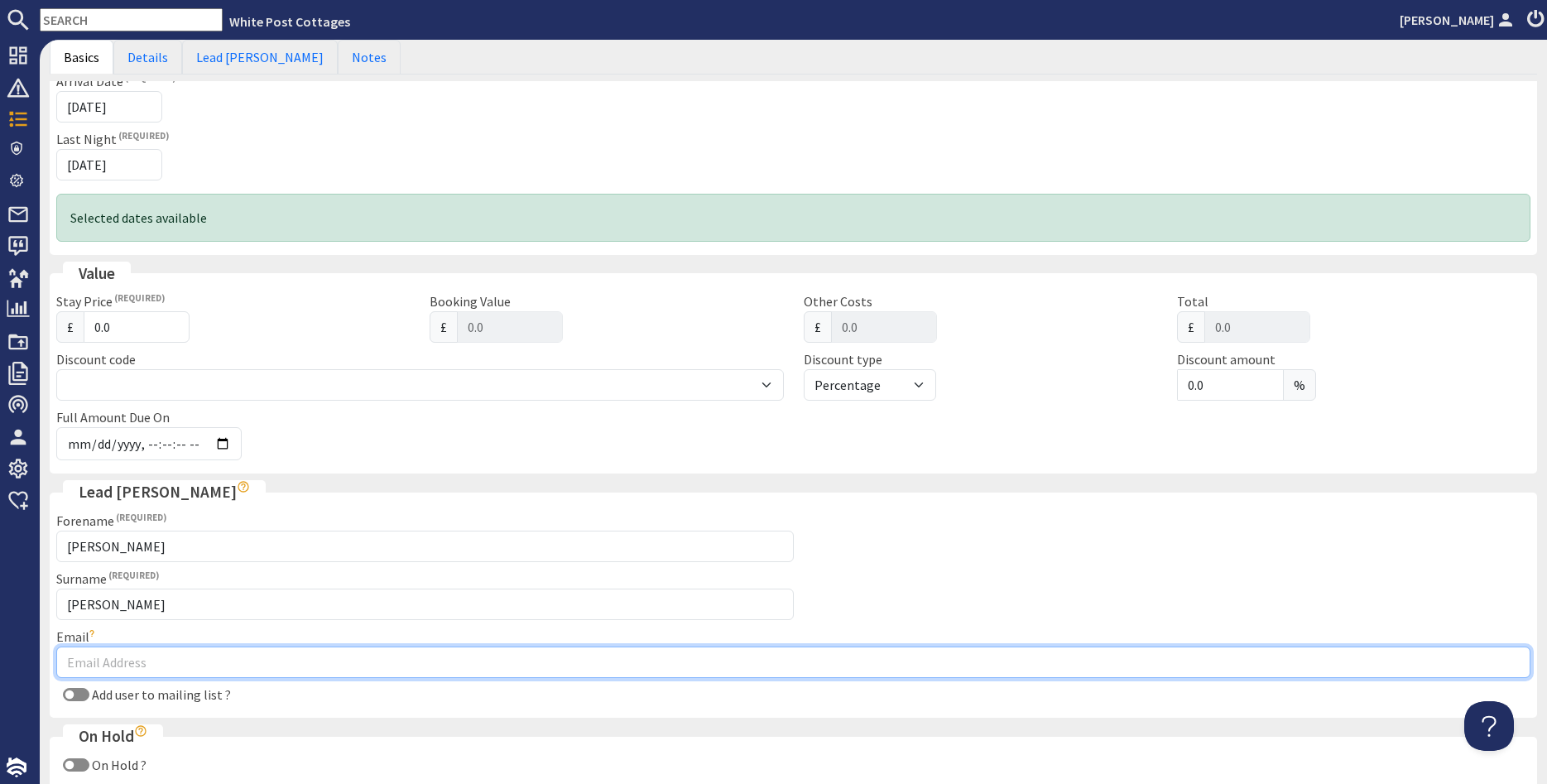
paste input "[EMAIL_ADDRESS][DOMAIN_NAME]"
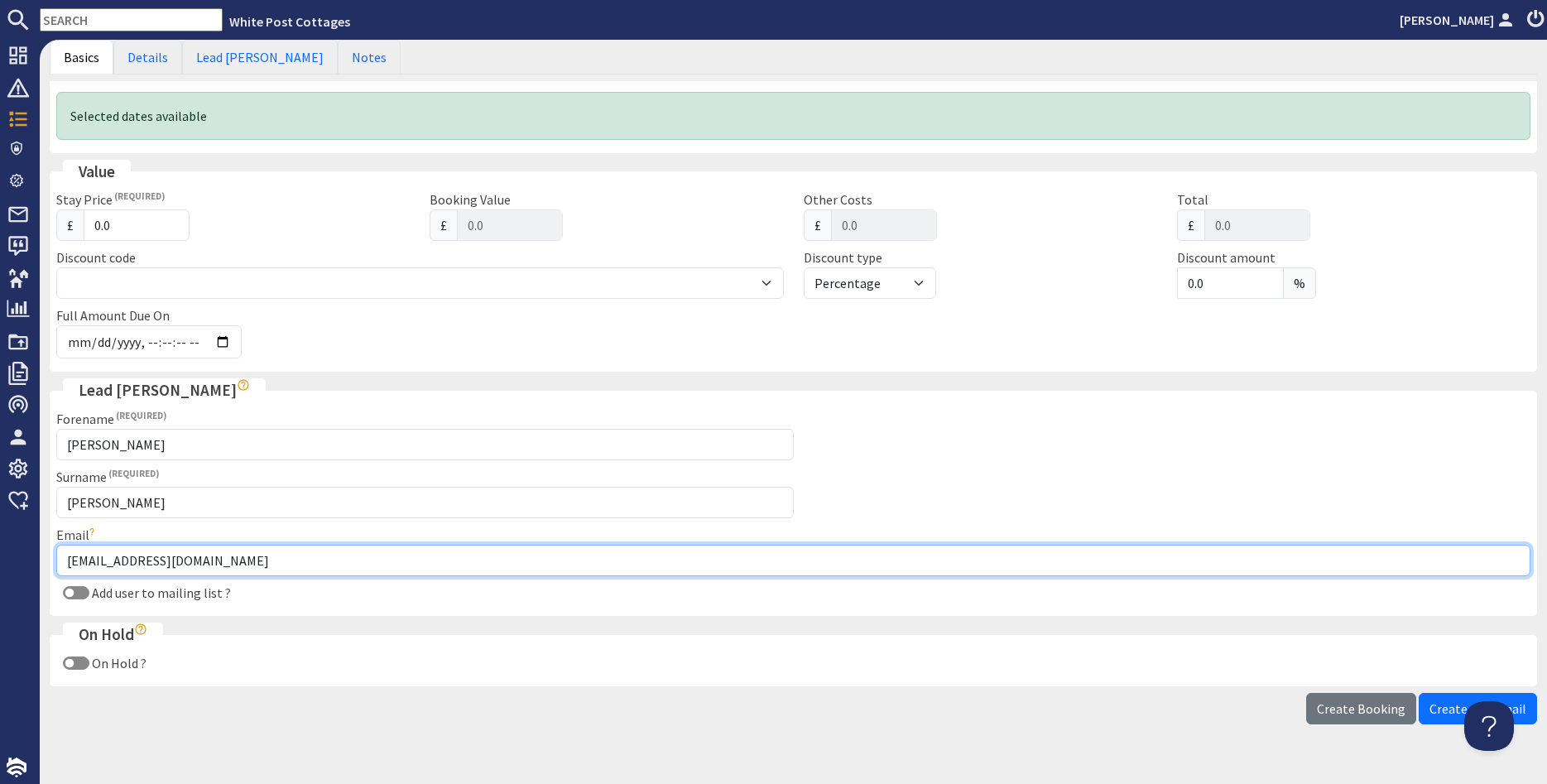
scroll to position [429, 0]
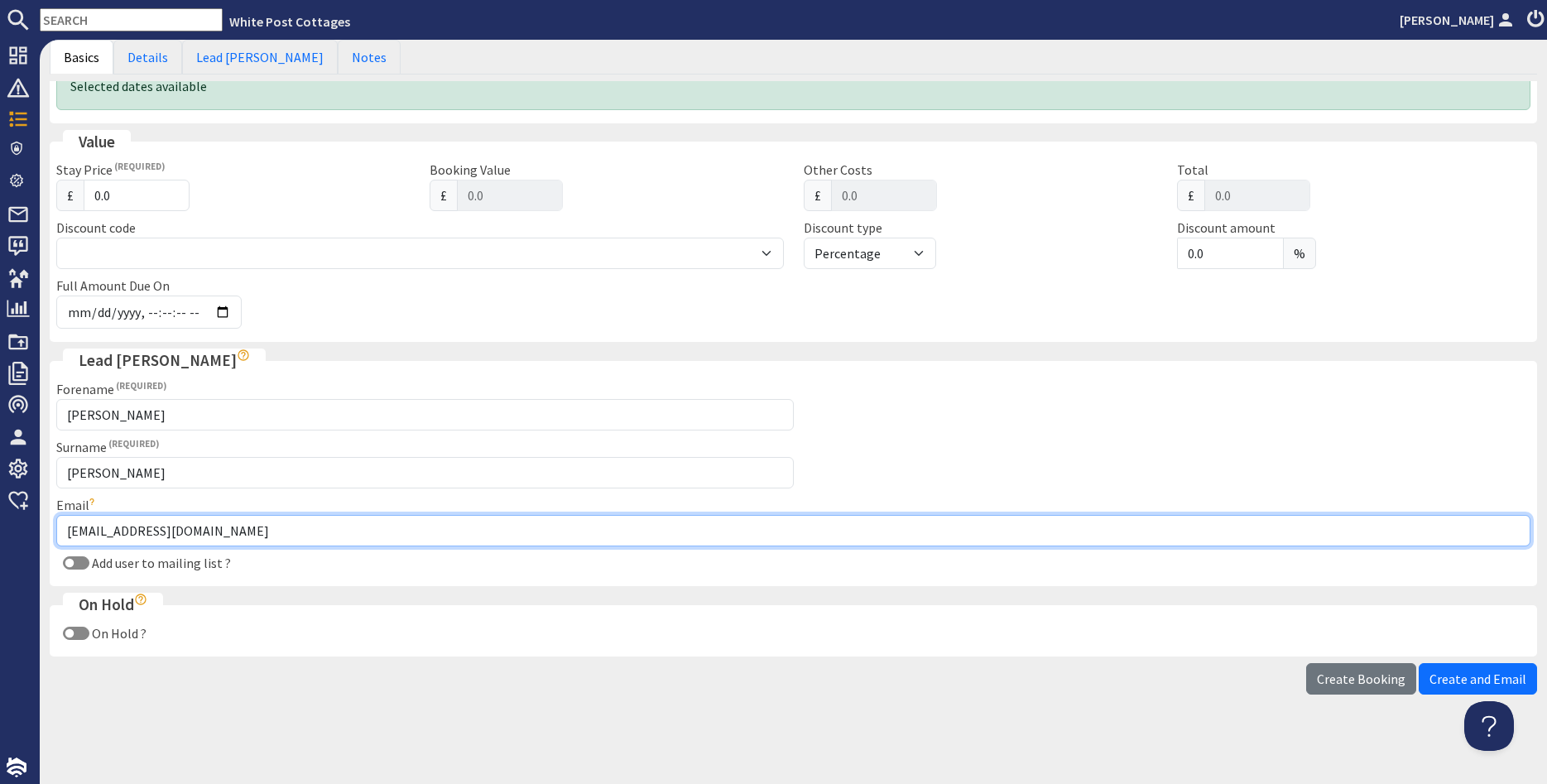
type input "[EMAIL_ADDRESS][DOMAIN_NAME]"
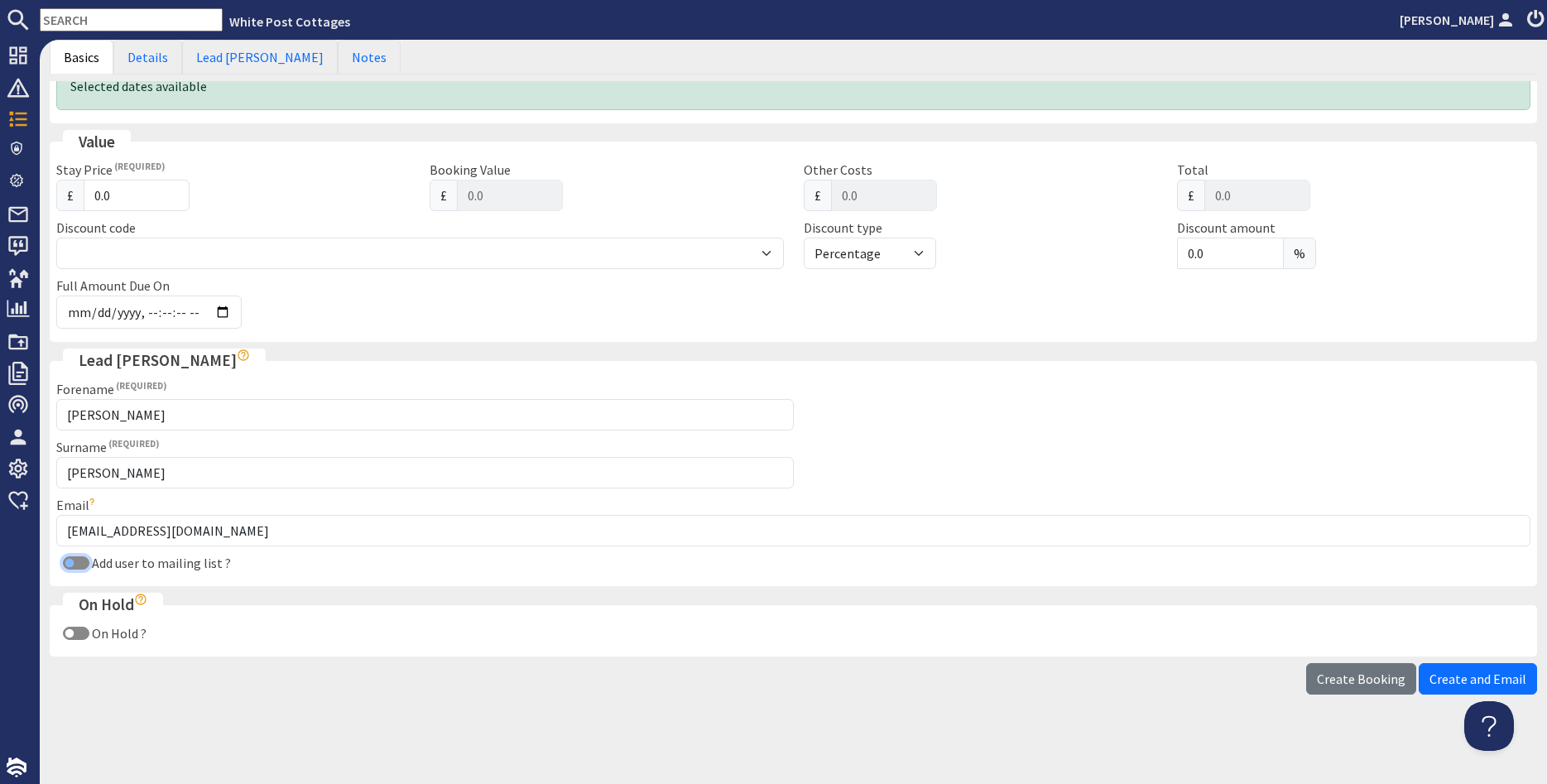
click at [82, 566] on input "Add user to mailing list ?" at bounding box center [77, 563] width 27 height 13
checkbox input "true"
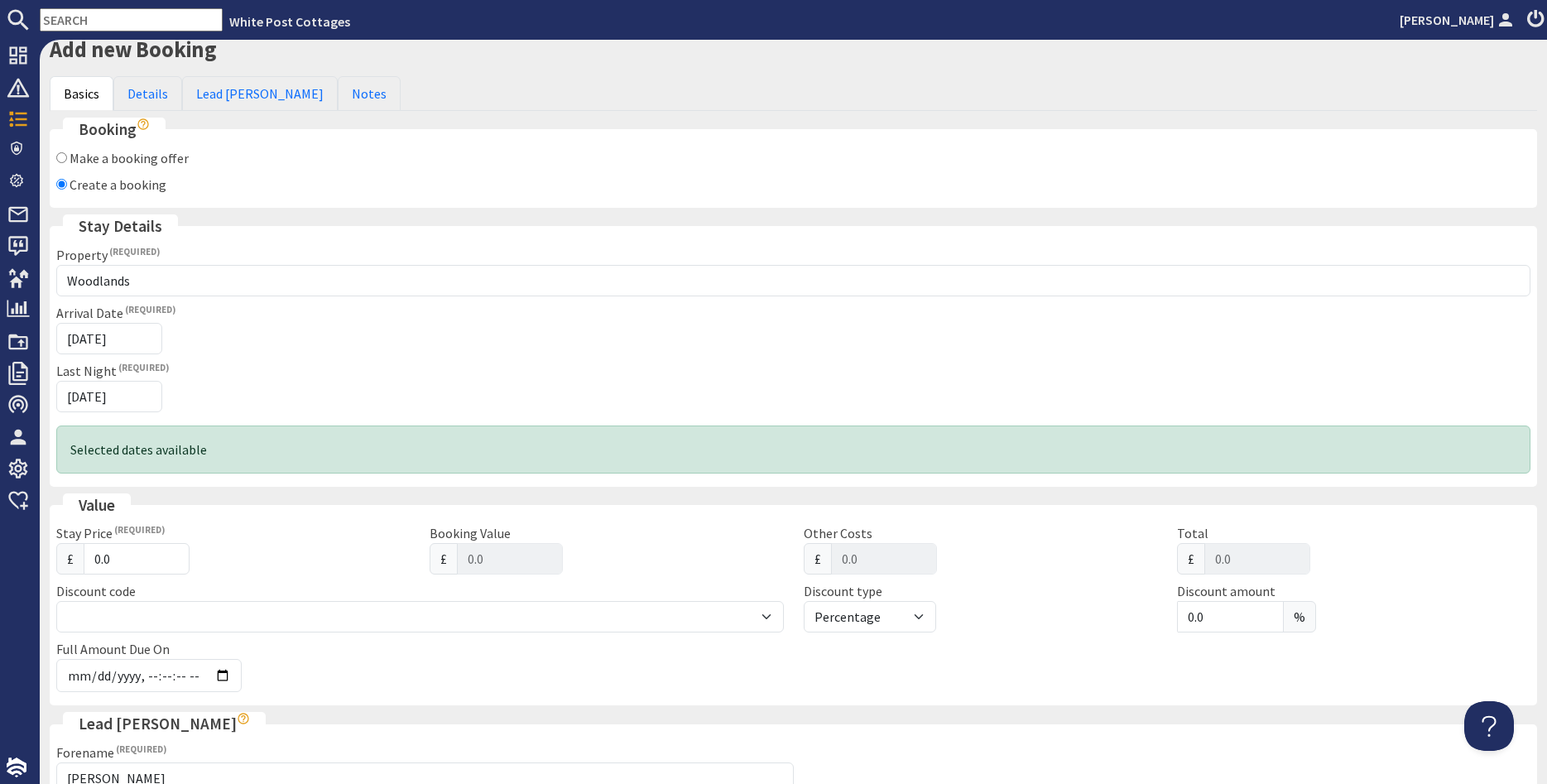
scroll to position [32, 0]
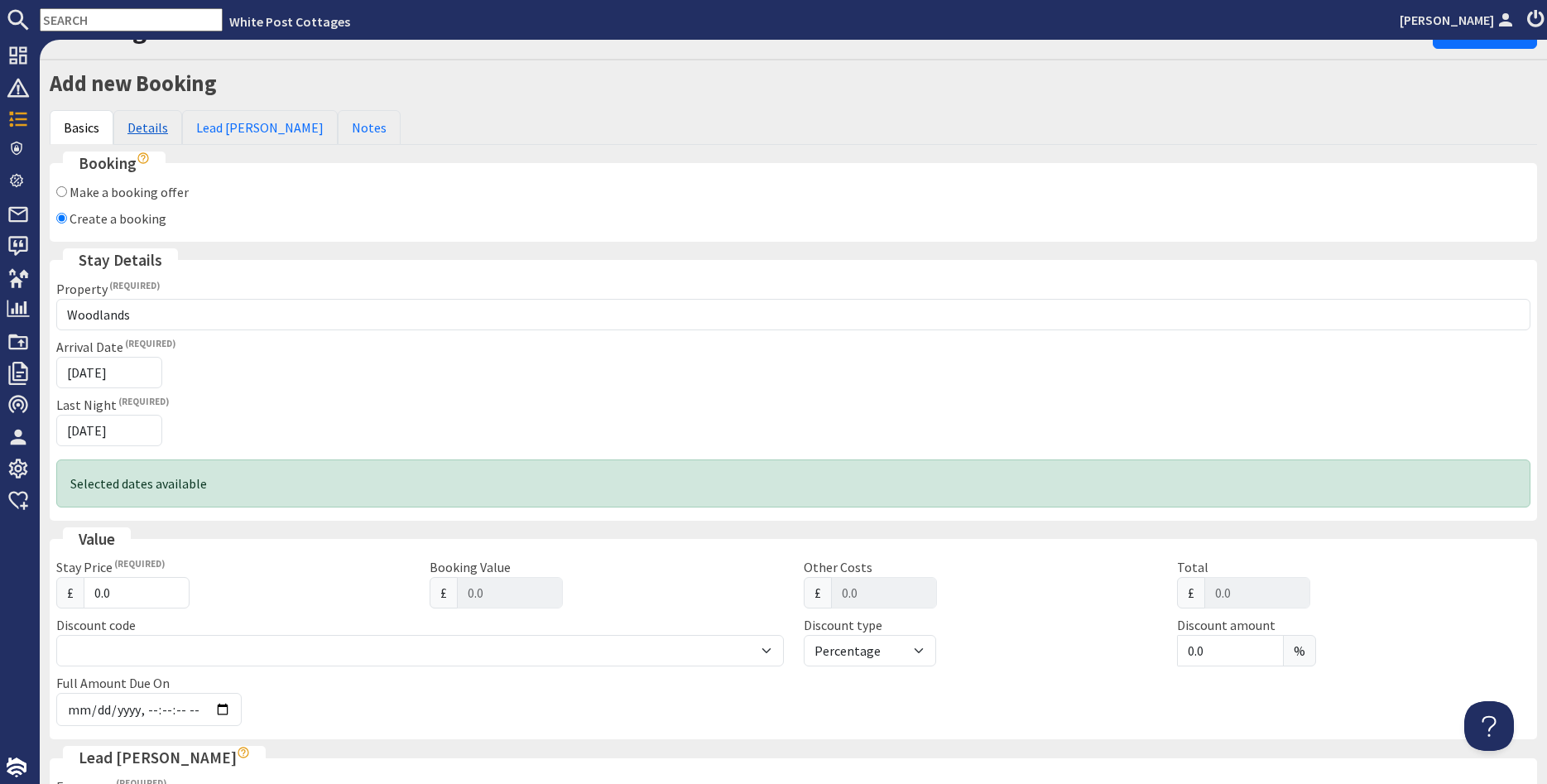
click at [143, 120] on link "Details" at bounding box center [147, 127] width 69 height 35
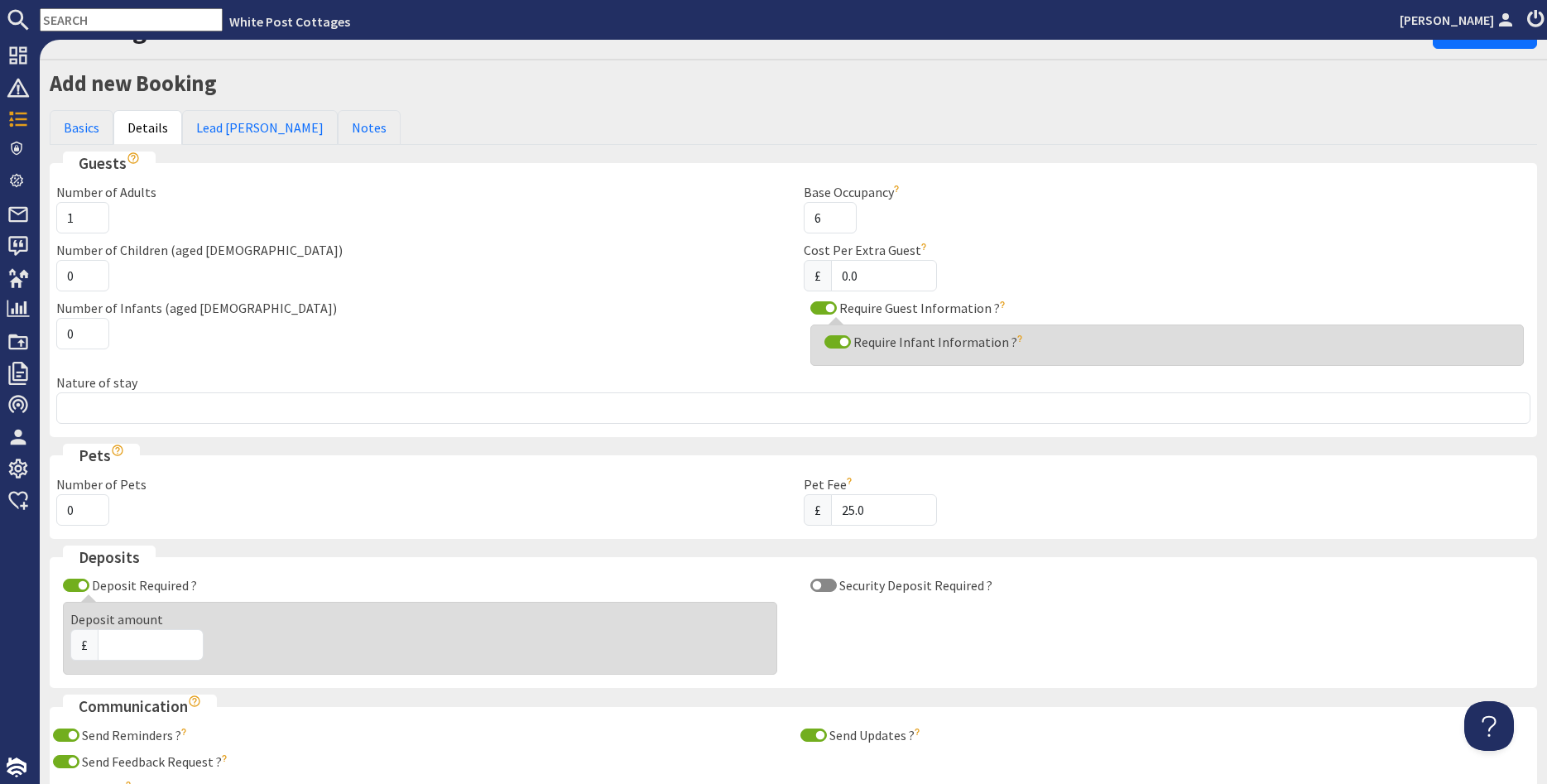
type input "1"
click at [88, 218] on input "1" at bounding box center [83, 218] width 53 height 32
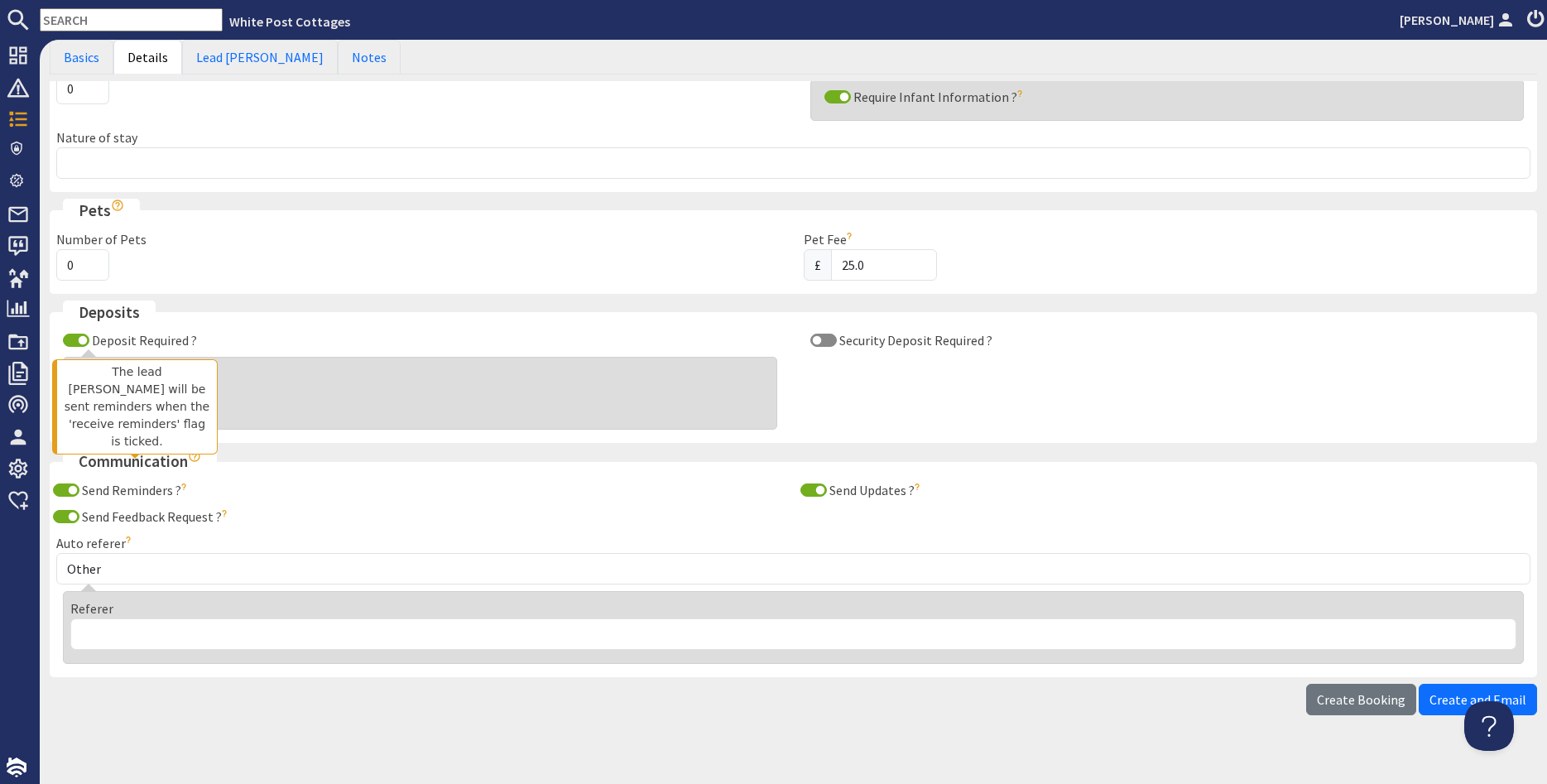
scroll to position [300, 0]
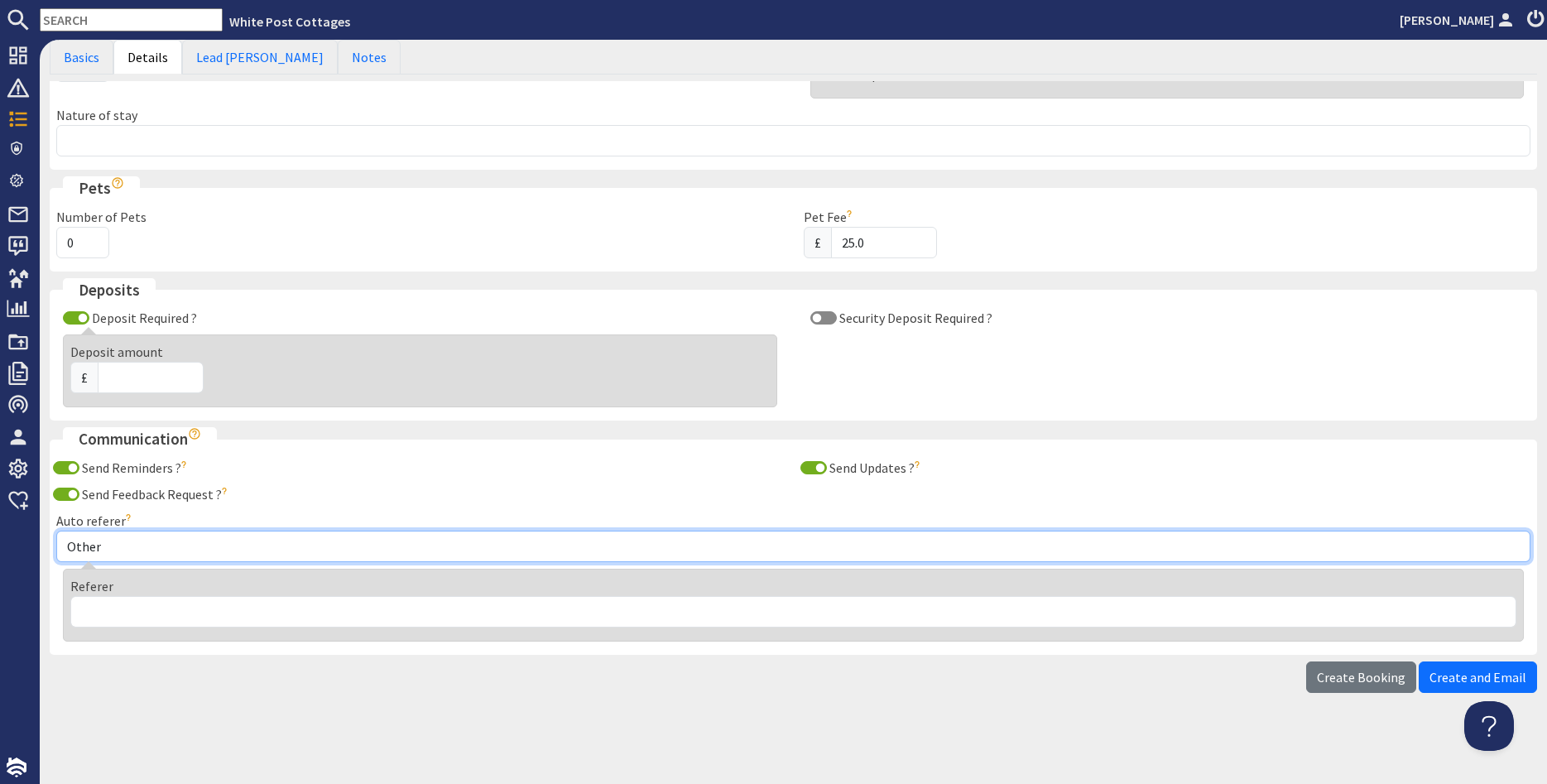
click at [57, 530] on select "Other Aber Cottage and Retreat Abritel Airbnb [PERSON_NAME] House A Moment Of S…" at bounding box center [793, 546] width 1475 height 32
select select "389"
click option "[DOMAIN_NAME]" at bounding box center [0, 0] width 0 height 0
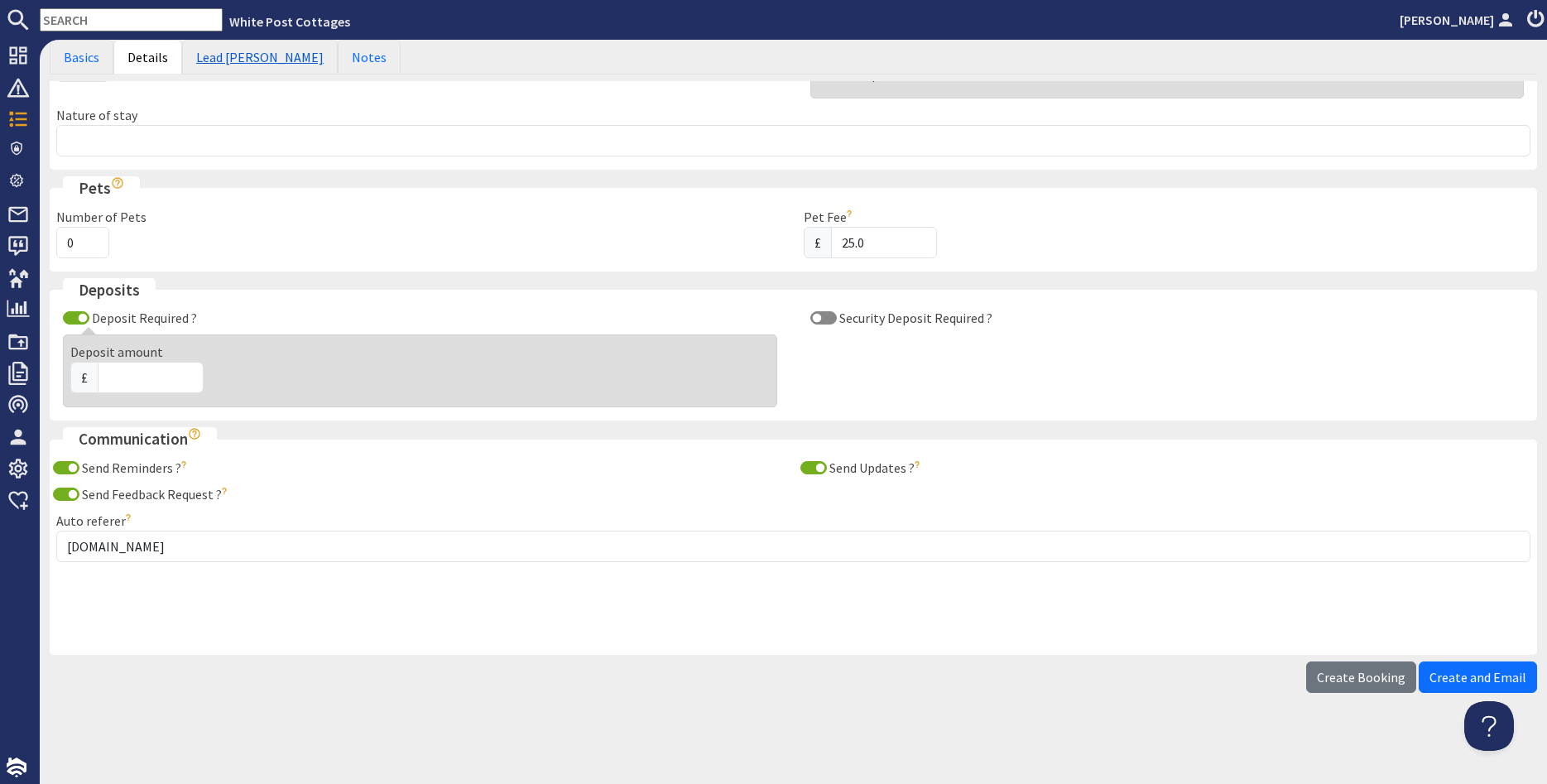
click at [215, 55] on link "Lead [PERSON_NAME]" at bounding box center [260, 57] width 156 height 35
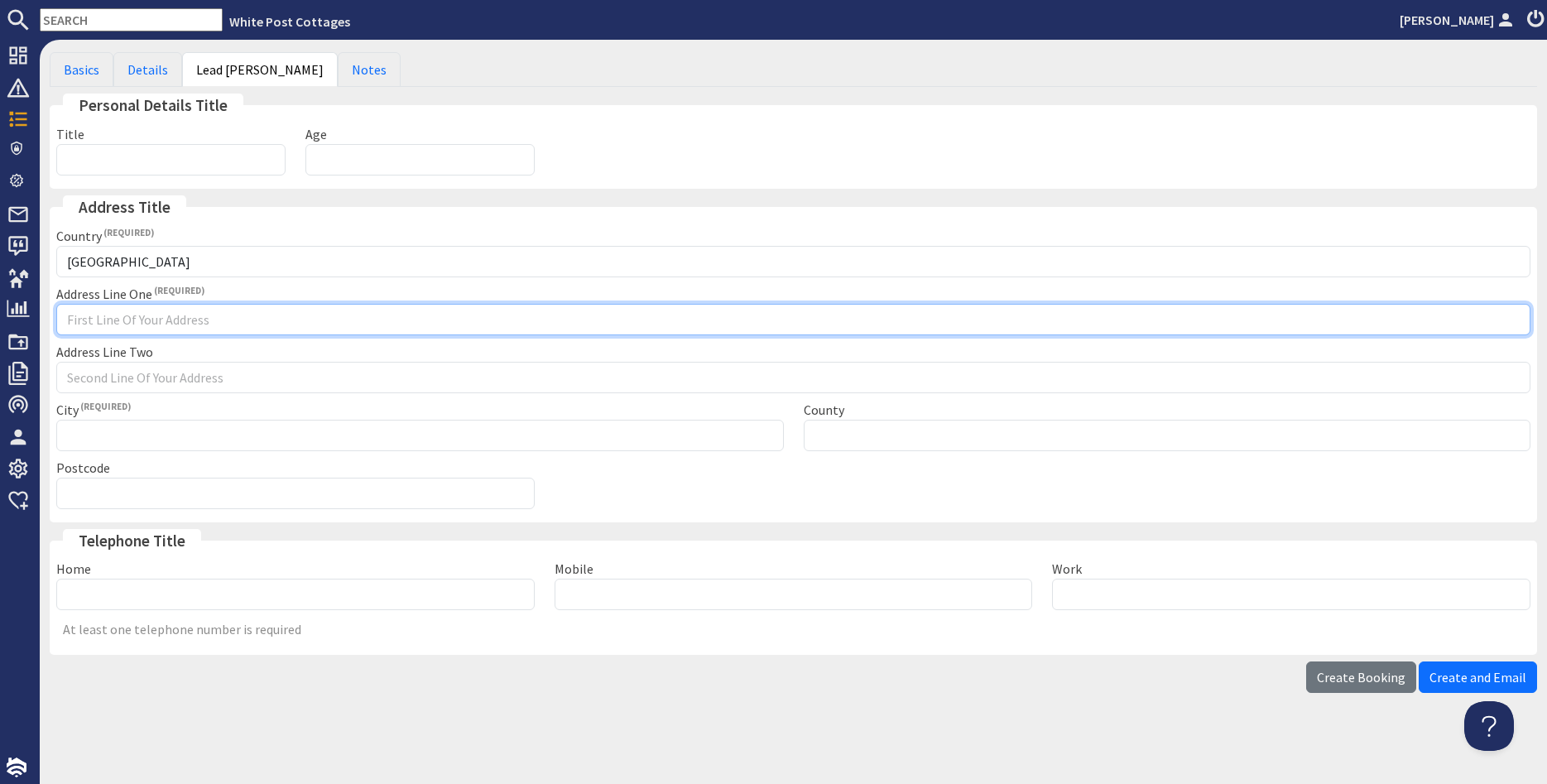
click at [145, 327] on input "Address Line One" at bounding box center [793, 320] width 1475 height 32
type input "Unknown"
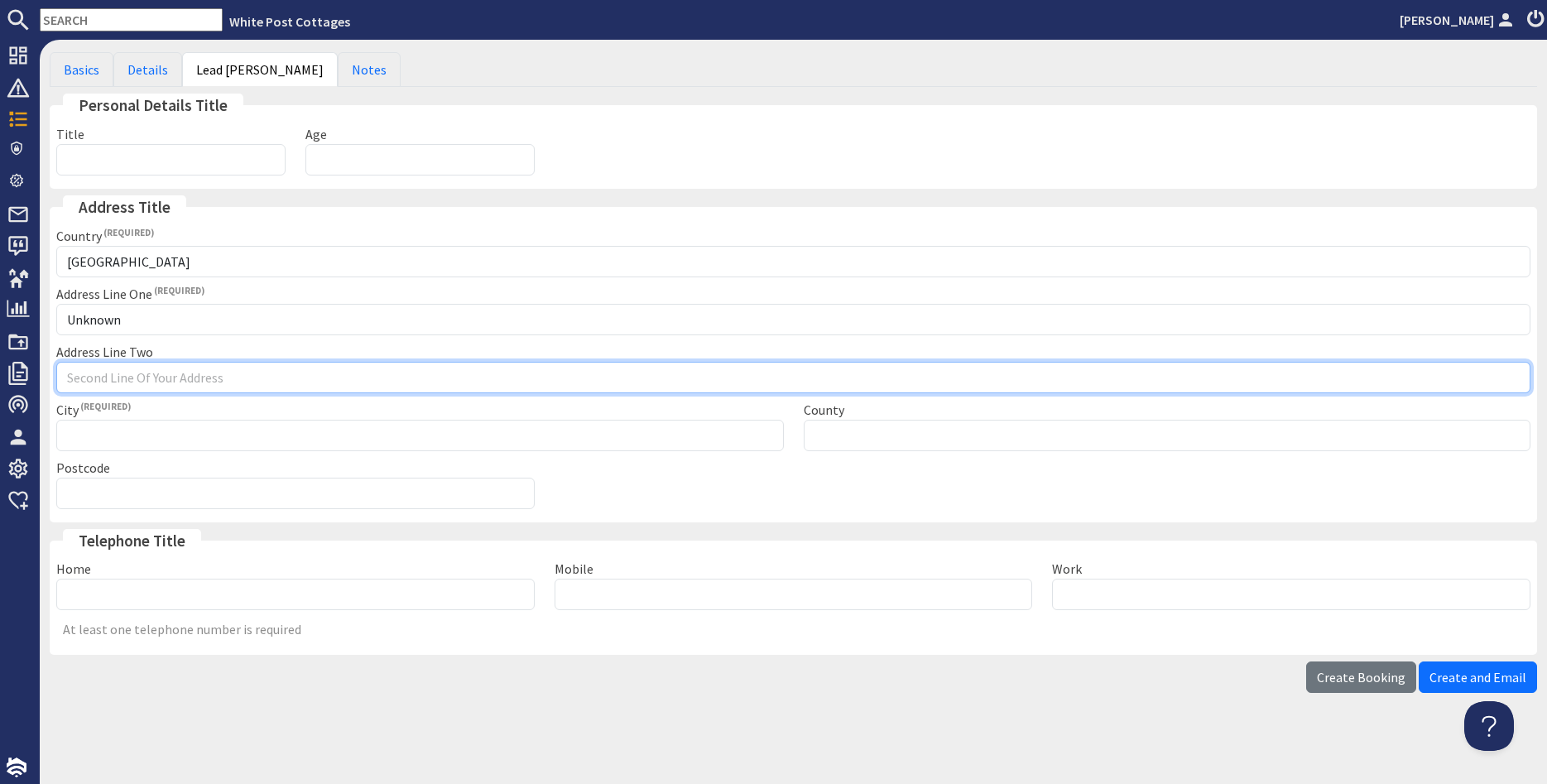
click at [97, 379] on input "Address Line Two" at bounding box center [793, 378] width 1475 height 32
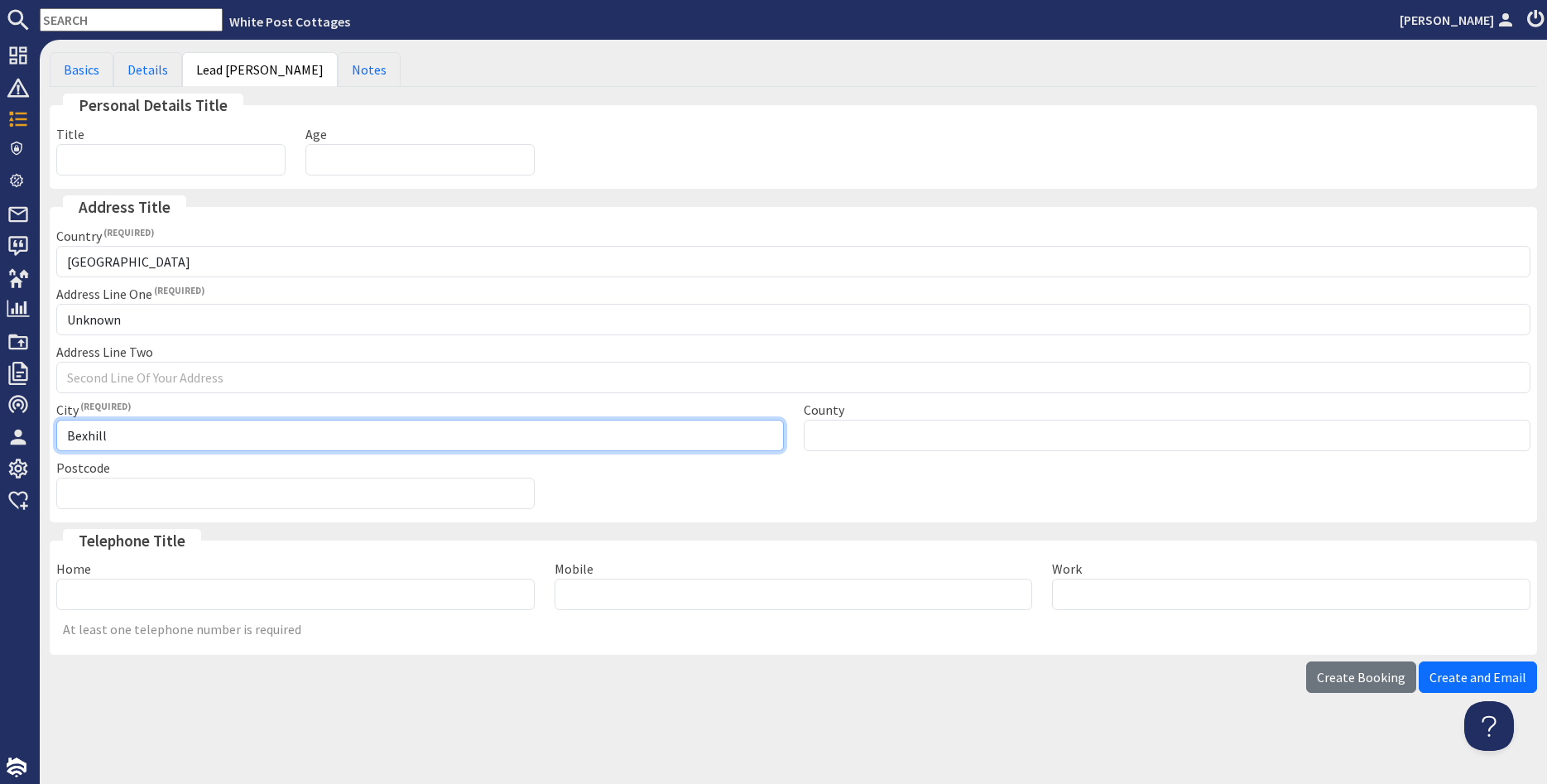
type input "Bexhill"
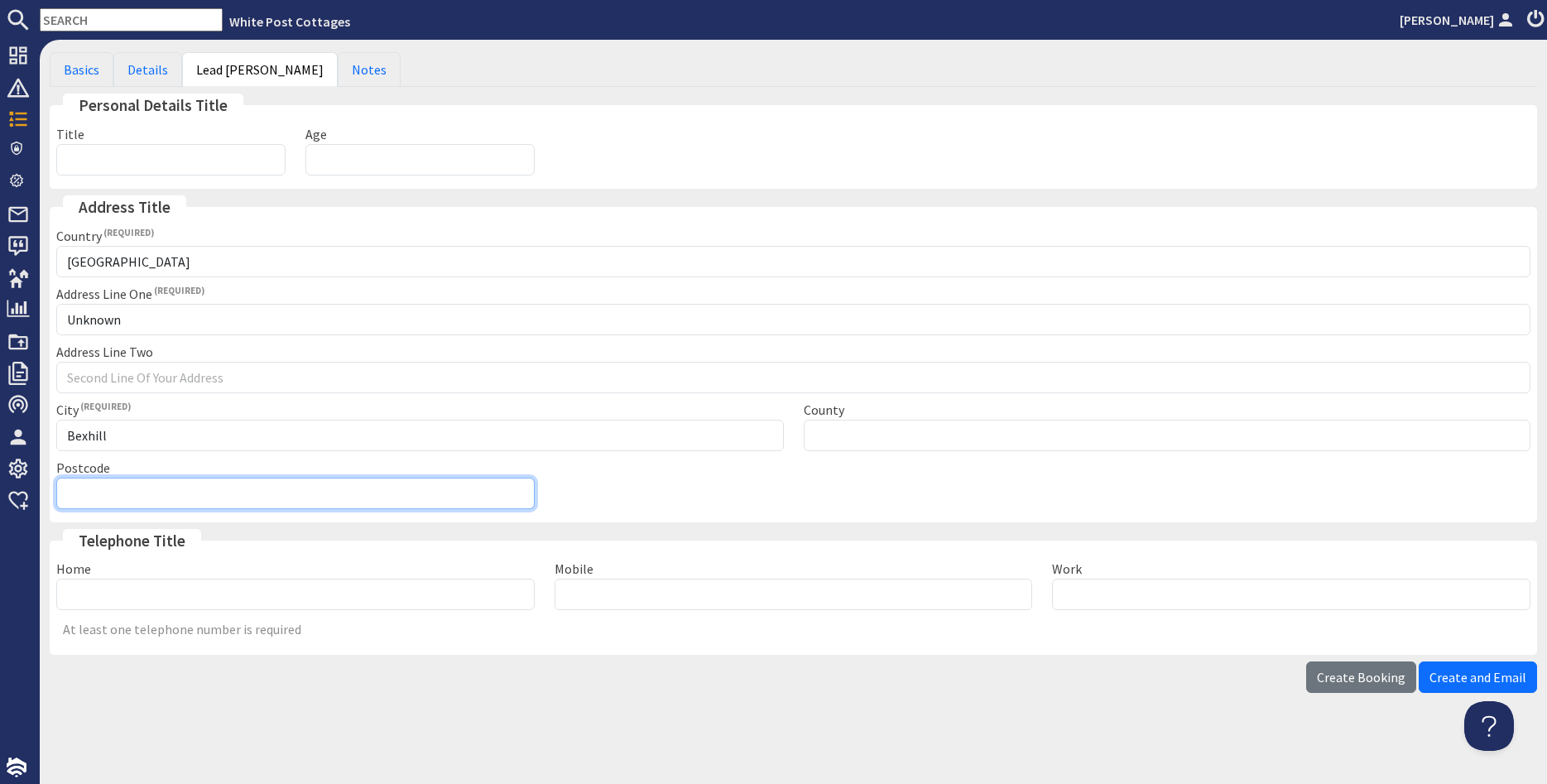
paste input "TN40 1QE"
type input "TN40 1QE"
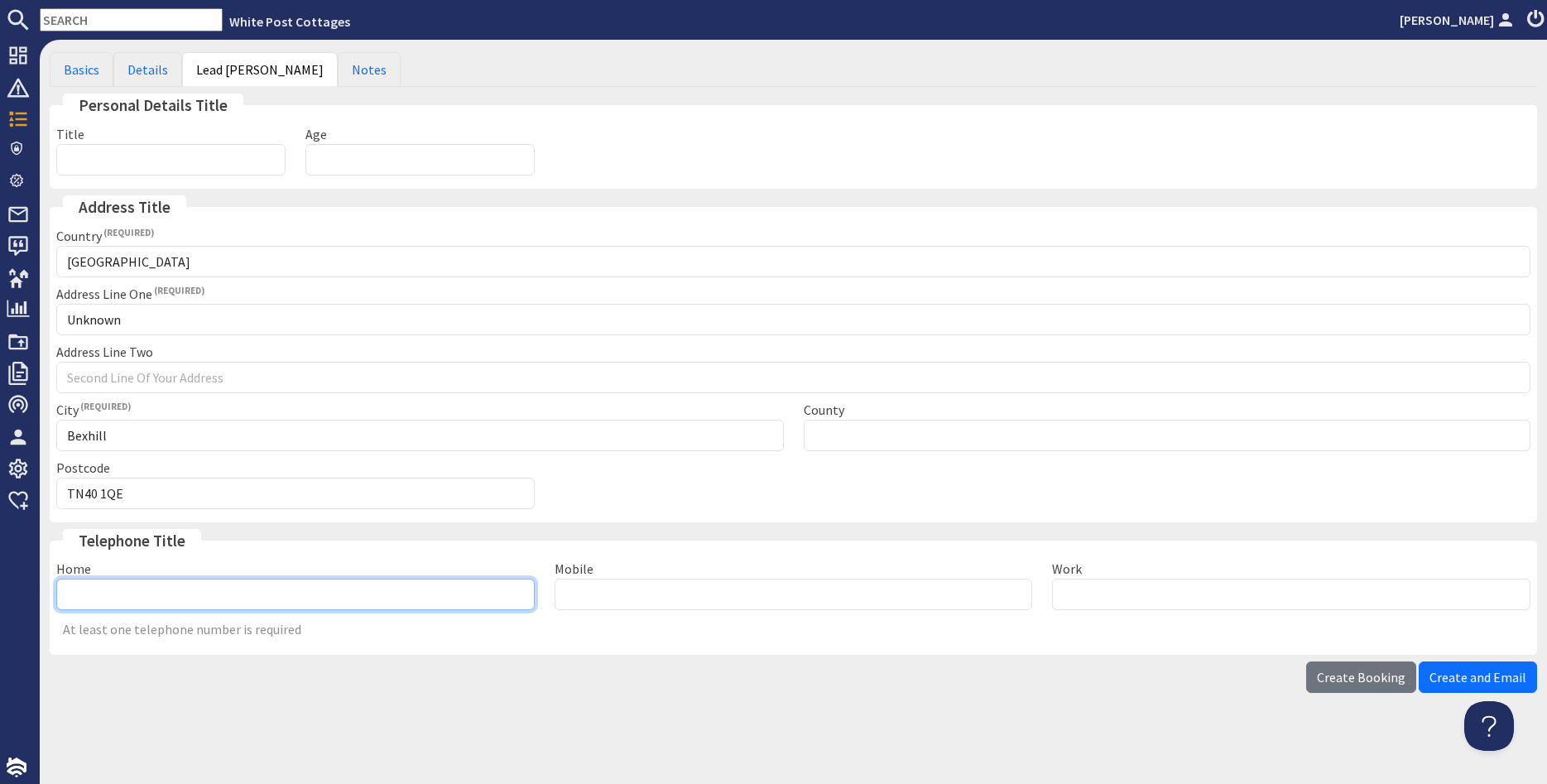
click at [89, 597] on input "Home" at bounding box center [296, 594] width 479 height 32
paste input "TN40 1QE"
drag, startPoint x: 142, startPoint y: 602, endPoint x: -9, endPoint y: 589, distance: 151.6
click at [57, 589] on input "TN40 1QE" at bounding box center [296, 594] width 479 height 32
paste input "01424214430"
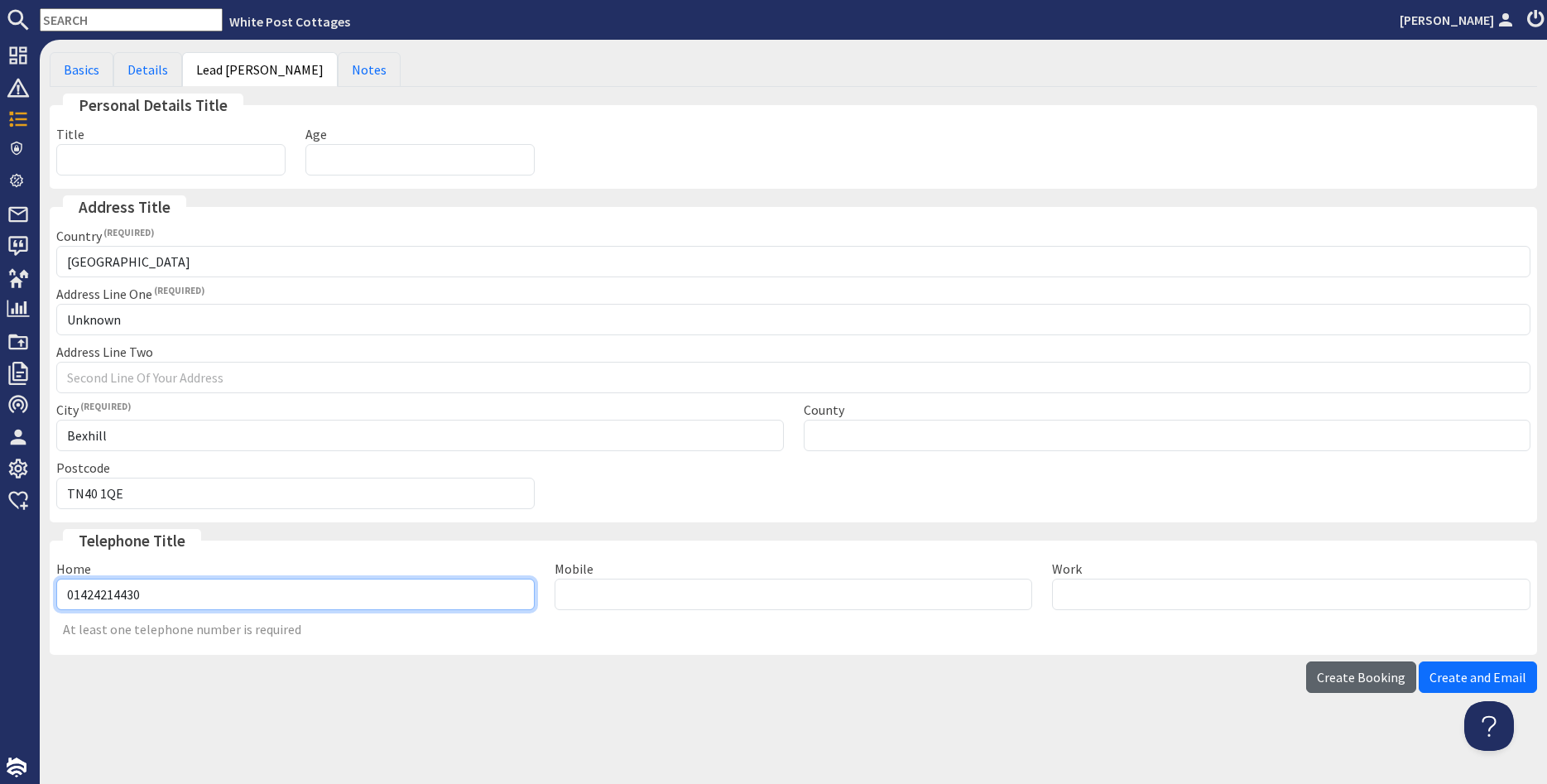
type input "01424214430"
click at [1390, 676] on span "Create Booking" at bounding box center [1361, 677] width 88 height 17
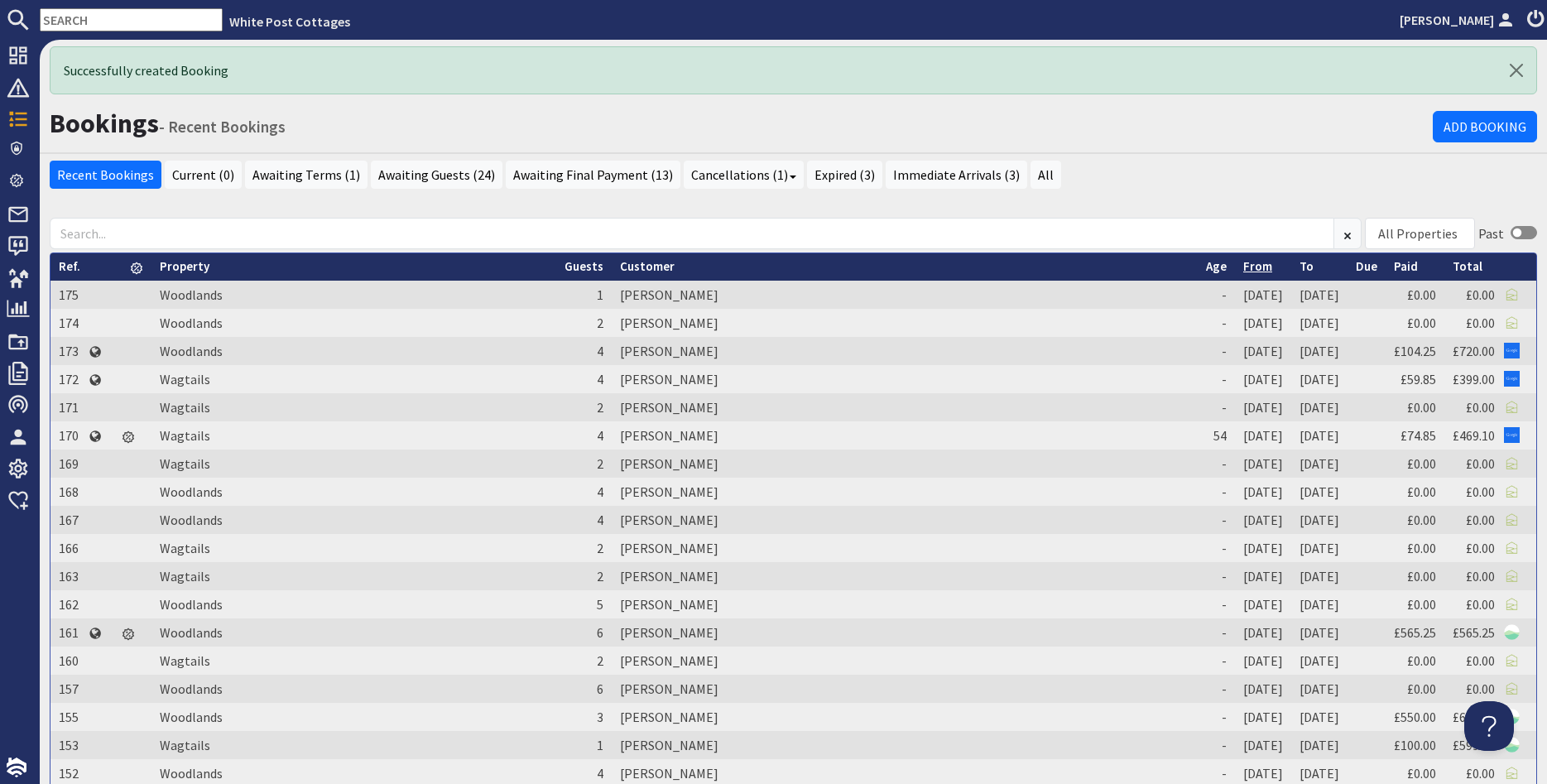
click at [1244, 271] on link "From" at bounding box center [1258, 265] width 29 height 16
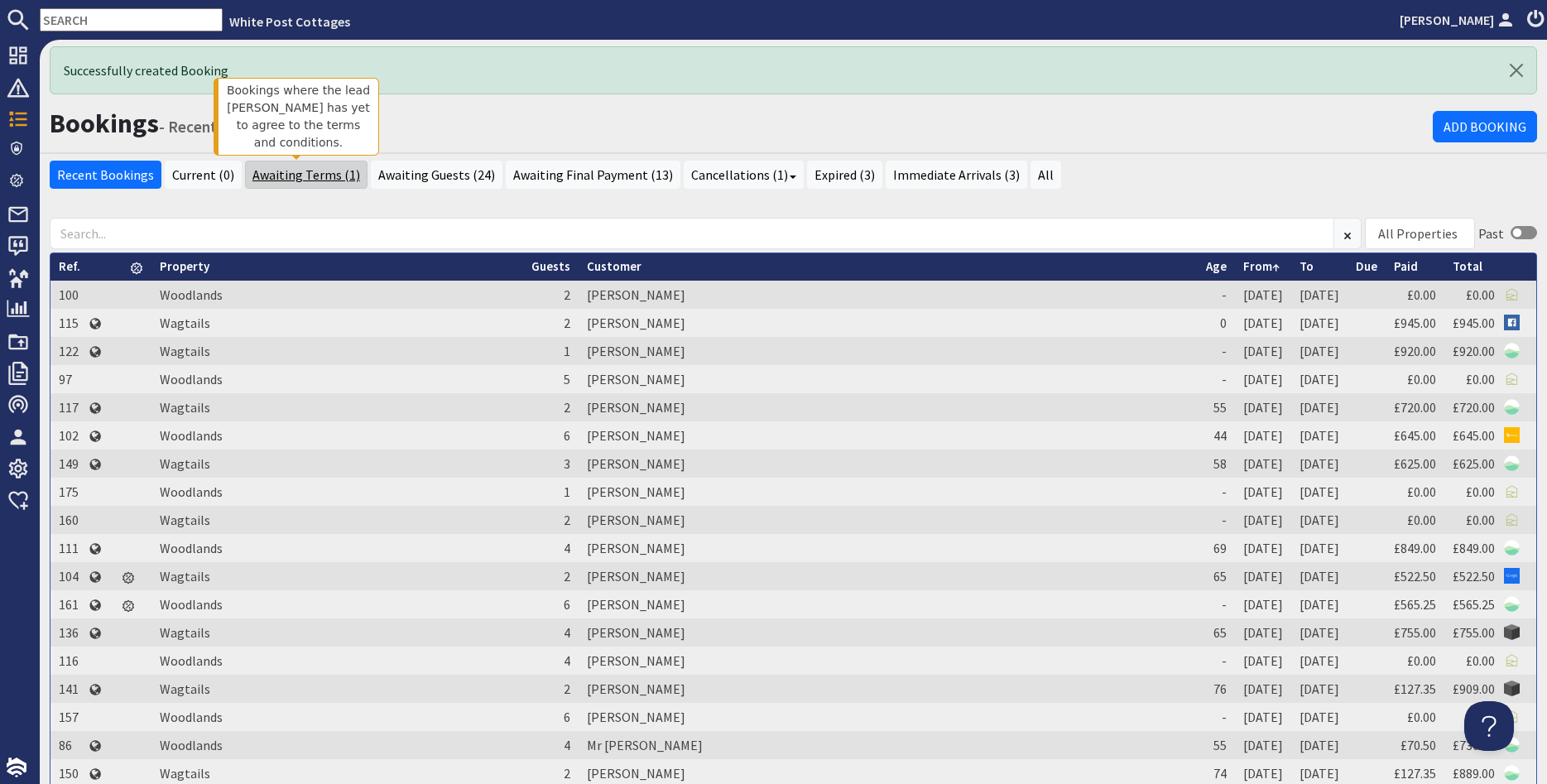
click at [300, 174] on link "Awaiting Terms (1)" at bounding box center [306, 175] width 122 height 28
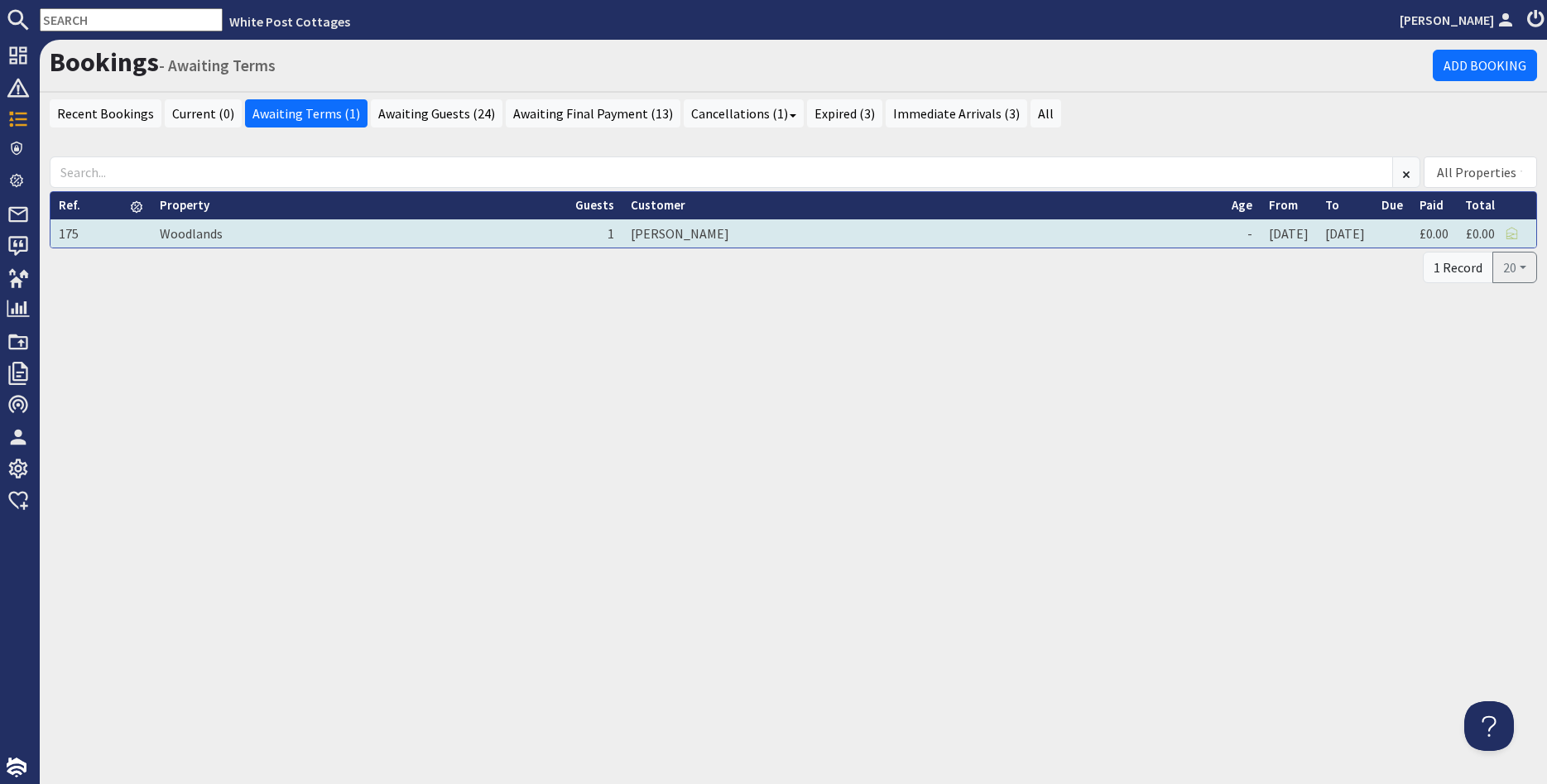
click at [759, 239] on td "[PERSON_NAME]" at bounding box center [923, 234] width 601 height 28
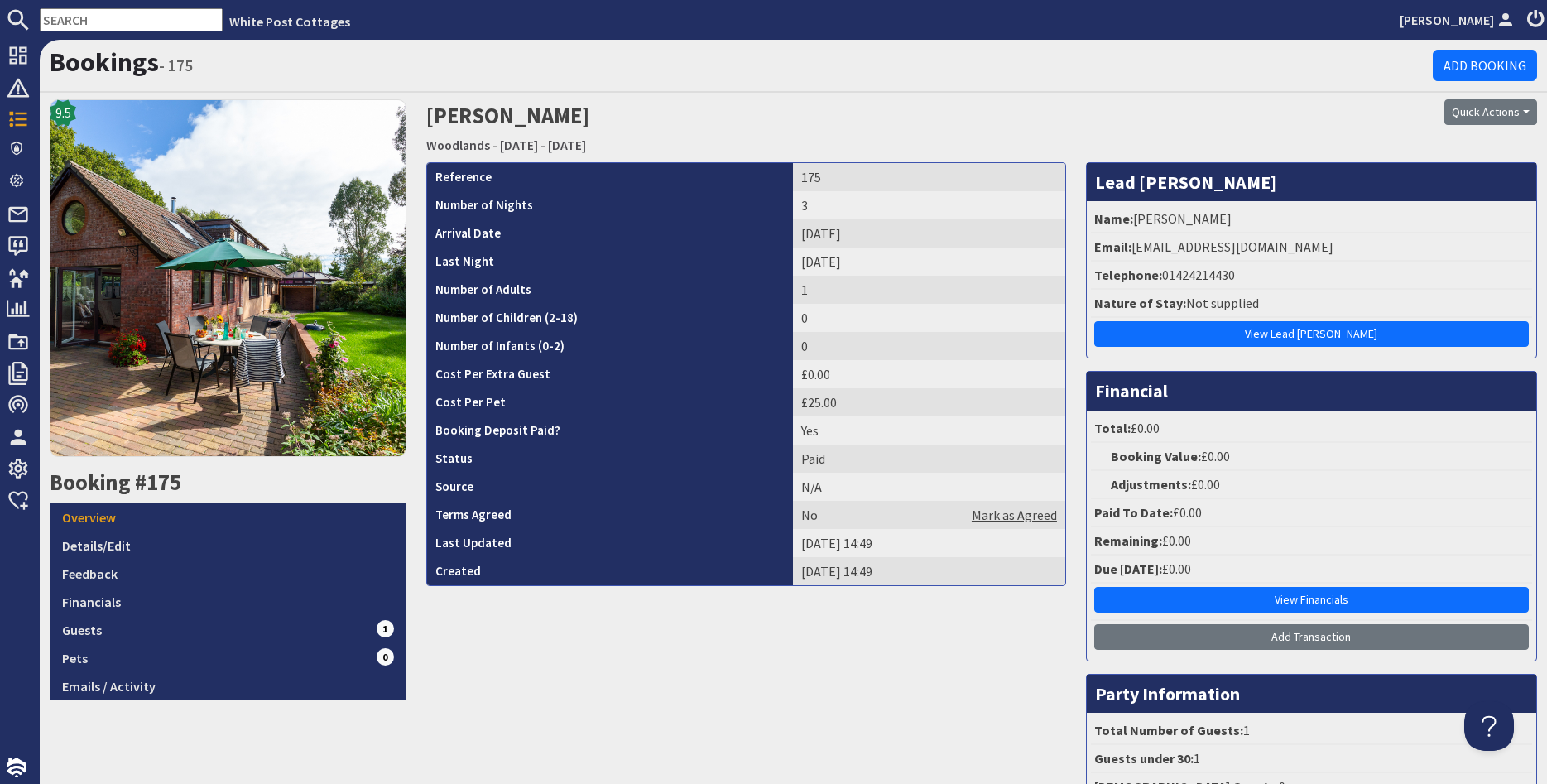
click at [1022, 514] on link "Mark as Agreed" at bounding box center [1014, 515] width 85 height 20
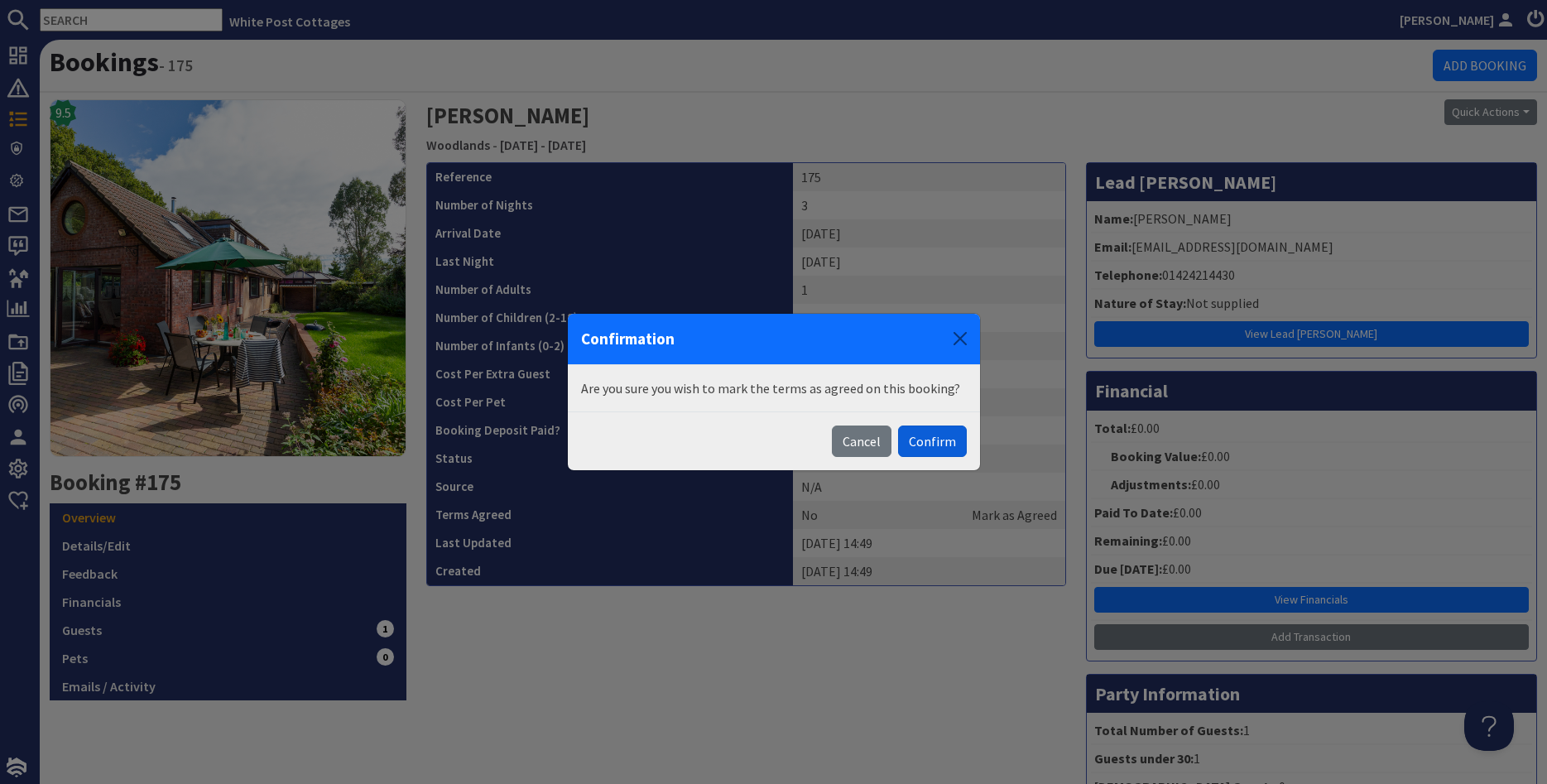
click at [921, 444] on button "Confirm" at bounding box center [933, 441] width 69 height 32
